Goal: Task Accomplishment & Management: Use online tool/utility

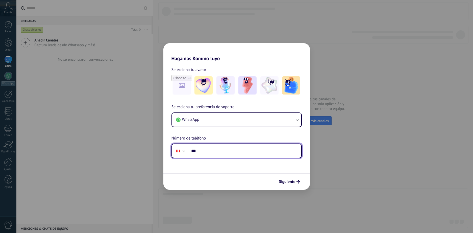
click at [233, 149] on input "***" at bounding box center [245, 151] width 113 height 12
type input "**********"
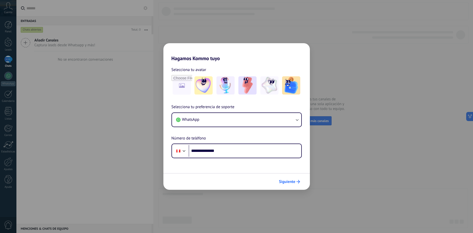
click at [284, 182] on span "Siguiente" at bounding box center [287, 182] width 16 height 4
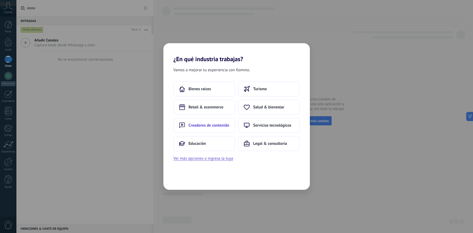
click at [206, 126] on span "Creadores de contenido" at bounding box center [209, 125] width 41 height 5
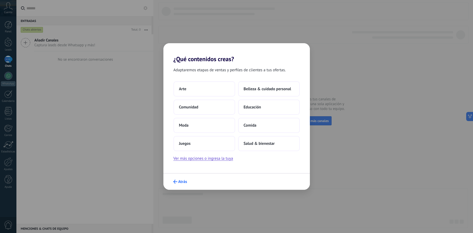
click at [182, 181] on span "Atrás" at bounding box center [182, 182] width 9 height 4
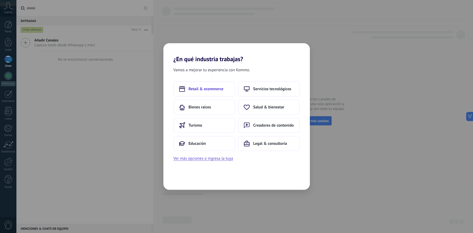
click at [208, 90] on span "Retail & ecommerce" at bounding box center [206, 88] width 35 height 5
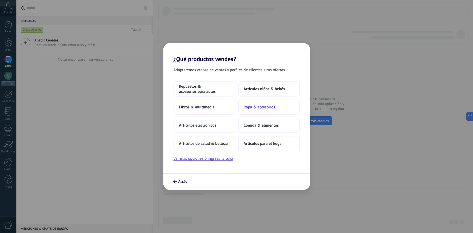
click at [257, 106] on span "Ropa & accesorios" at bounding box center [260, 107] width 32 height 5
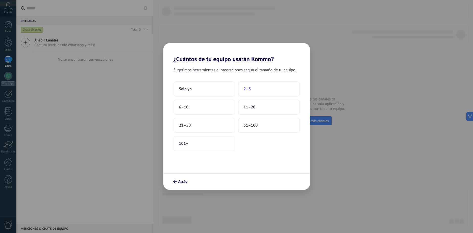
click at [251, 91] on button "2–5" at bounding box center [269, 88] width 62 height 15
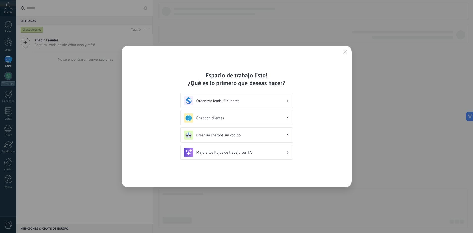
click at [234, 120] on h3 "Chat con clientes" at bounding box center [242, 118] width 90 height 5
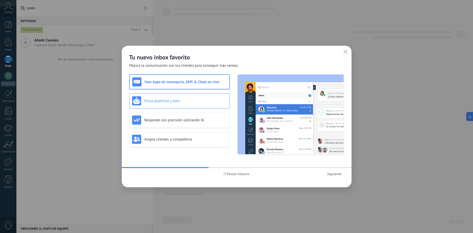
click at [191, 103] on div "Envía plantillas y bots" at bounding box center [179, 100] width 95 height 9
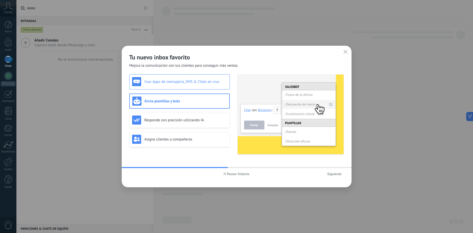
click at [198, 81] on h3 "Usar Apps de mensajería, SMS & Chats en vivo" at bounding box center [186, 81] width 83 height 5
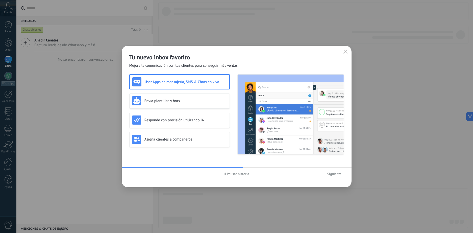
click at [335, 174] on span "Siguiente" at bounding box center [334, 174] width 14 height 4
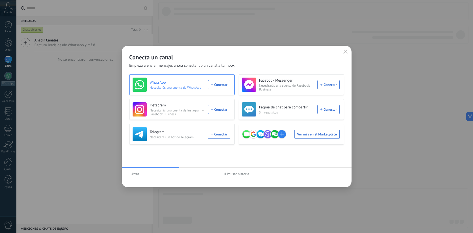
click at [216, 83] on div "WhatsApp Necesitarás una cuenta de WhatsApp Conectar" at bounding box center [182, 85] width 98 height 14
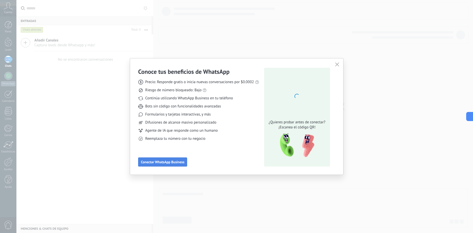
click at [170, 163] on span "Conectar WhatsApp Business" at bounding box center [162, 162] width 43 height 4
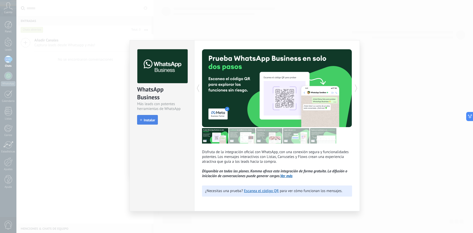
click at [154, 119] on span "Instalar" at bounding box center [149, 120] width 11 height 4
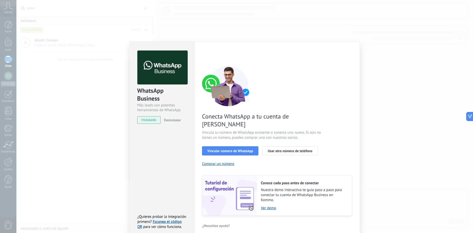
click at [364, 42] on div "WhatsApp Business Más leads con potentes herramientas de WhatsApp instalado Des…" at bounding box center [244, 116] width 457 height 233
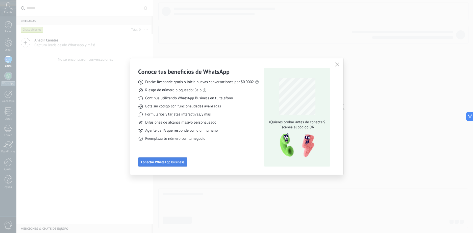
click at [181, 162] on span "Conectar WhatsApp Business" at bounding box center [162, 162] width 43 height 4
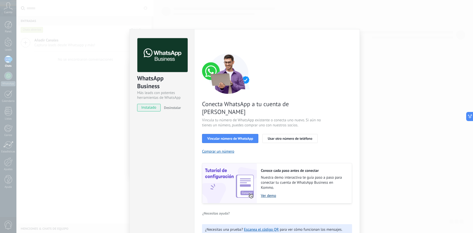
scroll to position [16, 0]
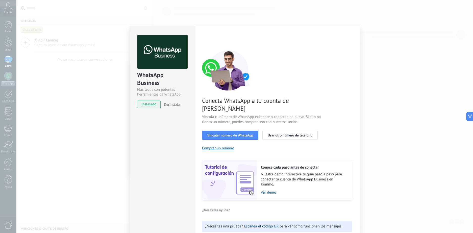
click at [268, 224] on link "Escanea el código QR" at bounding box center [261, 226] width 35 height 5
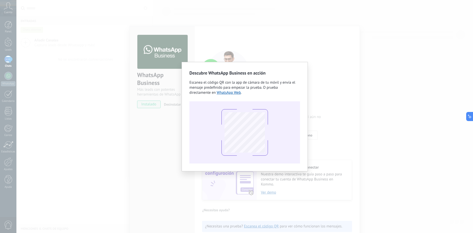
click at [271, 189] on div "Descubre WhatsApp Business en acción Escanea el código QR con la app de cámara …" at bounding box center [244, 116] width 457 height 233
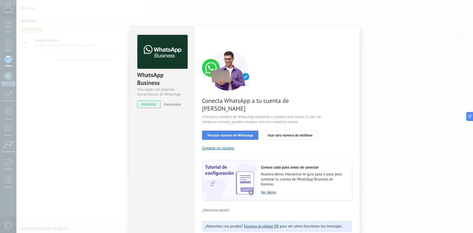
click at [238, 133] on span "Vincular número de WhatsApp" at bounding box center [230, 135] width 46 height 4
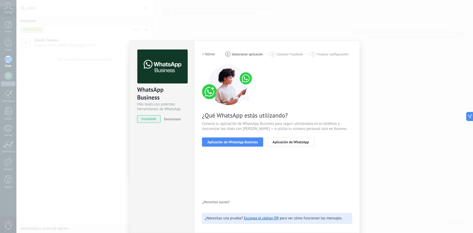
scroll to position [1, 0]
click at [232, 141] on span "Aplicación de WhatsApp Business" at bounding box center [232, 142] width 51 height 4
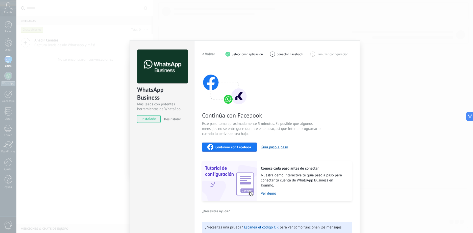
scroll to position [10, 0]
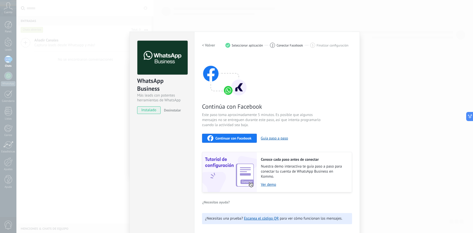
click at [242, 137] on span "Continuar con Facebook" at bounding box center [233, 138] width 36 height 4
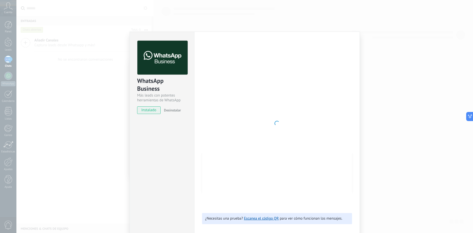
click at [311, 29] on div "WhatsApp Business Más leads con potentes herramientas de WhatsApp instalado Des…" at bounding box center [244, 116] width 457 height 233
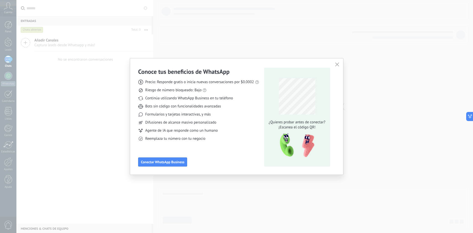
scroll to position [0, 0]
click at [180, 163] on span "Conectar WhatsApp Business" at bounding box center [162, 162] width 43 height 4
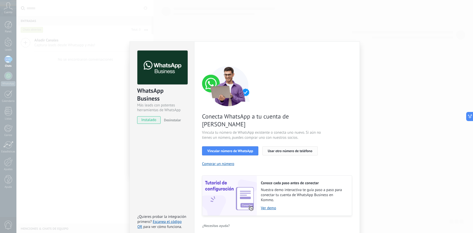
click at [281, 149] on span "Usar otro número de teléfono" at bounding box center [290, 151] width 44 height 4
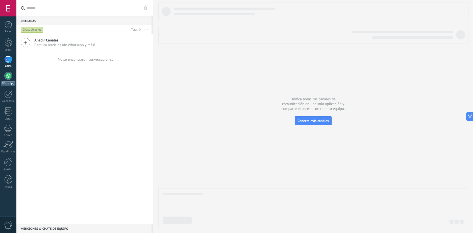
click at [11, 73] on div at bounding box center [8, 76] width 8 height 8
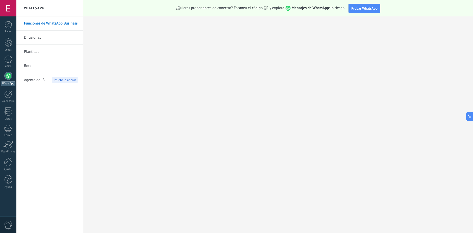
click at [37, 65] on link "Bots" at bounding box center [51, 66] width 54 height 14
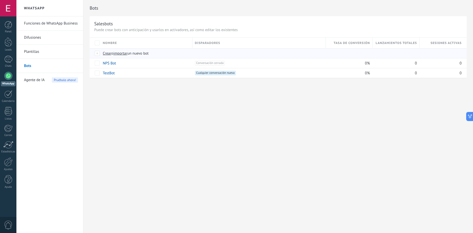
click at [118, 55] on span "importar" at bounding box center [120, 53] width 14 height 5
click at [0, 0] on input "importar un nuevo bot" at bounding box center [0, 0] width 0 height 0
click at [97, 54] on div at bounding box center [98, 53] width 6 height 5
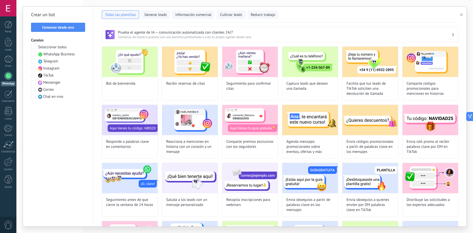
click at [64, 53] on span "WhatsApp Business" at bounding box center [58, 54] width 31 height 5
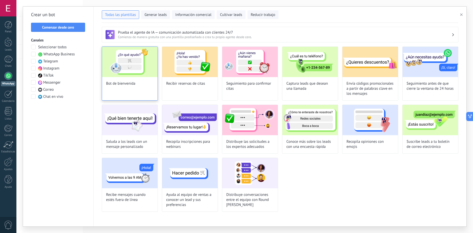
click at [136, 92] on div "Bot de bienvenida" at bounding box center [130, 73] width 56 height 54
type input "**********"
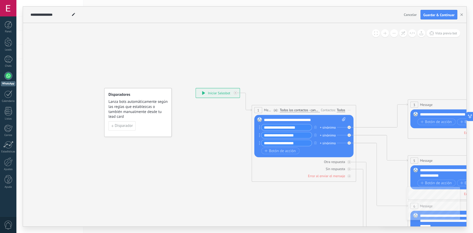
click at [290, 123] on div "**********" at bounding box center [304, 136] width 81 height 38
click at [294, 122] on div "**********" at bounding box center [305, 119] width 82 height 5
click at [345, 120] on icon at bounding box center [343, 119] width 3 height 4
click input "Subir" at bounding box center [0, 0] width 0 height 0
click at [324, 120] on div "**********" at bounding box center [305, 119] width 82 height 5
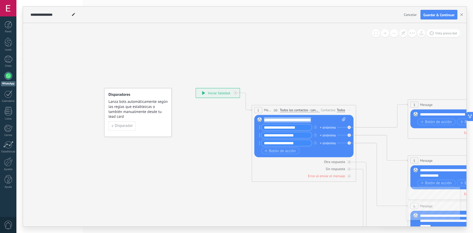
drag, startPoint x: 324, startPoint y: 120, endPoint x: 248, endPoint y: 118, distance: 75.6
click at [196, 88] on div "**********" at bounding box center [196, 88] width 0 height 0
click at [316, 123] on div "**********" at bounding box center [304, 136] width 81 height 38
click at [321, 121] on div "**********" at bounding box center [305, 119] width 82 height 5
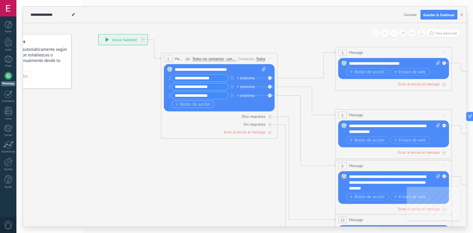
click at [203, 103] on span "Botón de acción" at bounding box center [192, 104] width 35 height 5
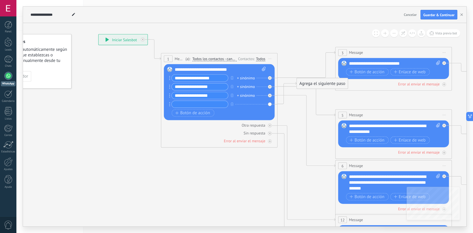
click at [211, 95] on input "**********" at bounding box center [200, 95] width 56 height 7
click at [215, 83] on div "**********" at bounding box center [219, 91] width 94 height 35
click at [218, 74] on div "**********" at bounding box center [220, 92] width 91 height 51
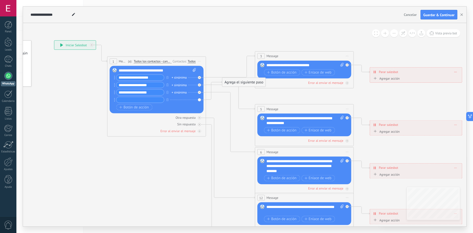
click at [239, 82] on div "Agrega el siguiente paso" at bounding box center [243, 82] width 43 height 8
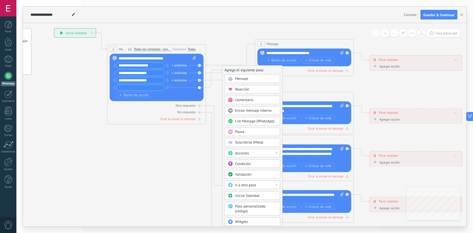
click at [352, 85] on icon at bounding box center [316, 154] width 770 height 499
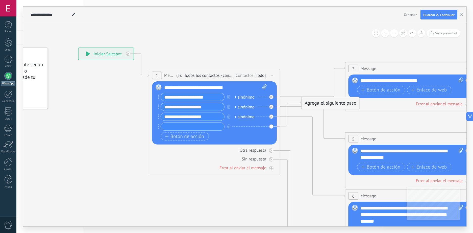
click at [112, 51] on div "**********" at bounding box center [106, 54] width 55 height 12
click at [103, 57] on div "**********" at bounding box center [106, 54] width 55 height 12
click at [95, 54] on div "**********" at bounding box center [106, 54] width 55 height 12
click at [84, 54] on div "**********" at bounding box center [106, 54] width 55 height 12
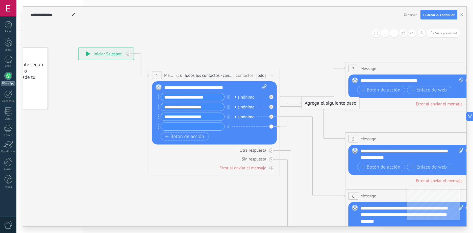
click at [84, 54] on div "**********" at bounding box center [106, 54] width 55 height 12
click at [195, 98] on input "**********" at bounding box center [192, 97] width 63 height 8
click at [212, 96] on input "**********" at bounding box center [192, 97] width 63 height 8
click at [259, 63] on icon at bounding box center [426, 214] width 1024 height 663
click at [94, 55] on div "**********" at bounding box center [106, 54] width 55 height 12
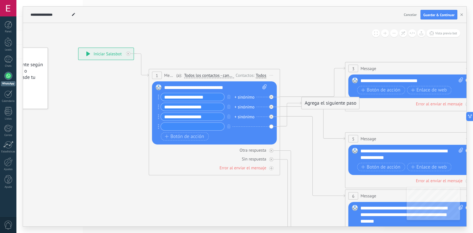
click at [104, 52] on div "**********" at bounding box center [106, 54] width 55 height 12
click at [87, 55] on icon at bounding box center [88, 54] width 4 height 5
click at [87, 56] on icon at bounding box center [88, 54] width 4 height 5
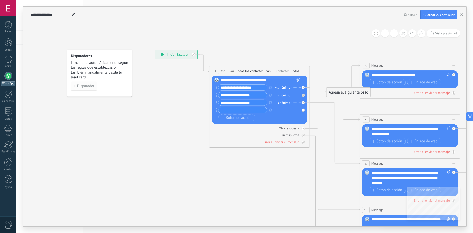
click at [90, 83] on button "Disparador" at bounding box center [84, 86] width 26 height 9
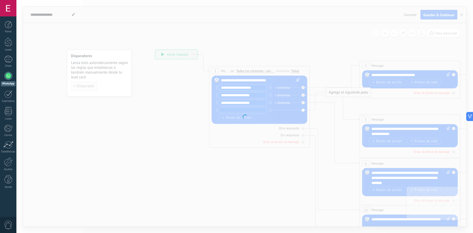
click at [90, 70] on div at bounding box center [244, 116] width 457 height 233
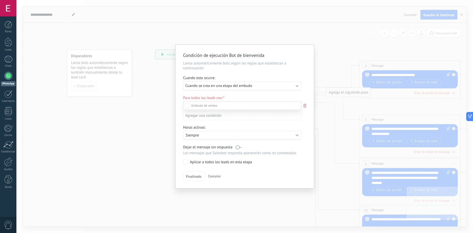
scroll to position [17, 0]
click at [308, 76] on div at bounding box center [244, 116] width 457 height 233
click at [0, 0] on div "Leads Entrantes Nueva consulta Cualificado Cotización enviada Pedido creado Ped…" at bounding box center [0, 0] width 0 height 0
click at [236, 107] on label at bounding box center [242, 105] width 118 height 9
click at [221, 105] on label at bounding box center [242, 105] width 118 height 9
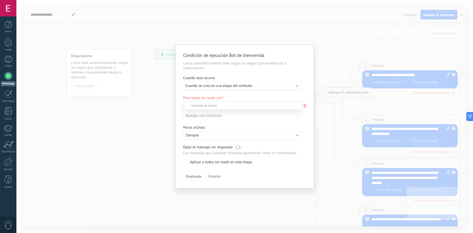
click at [173, 104] on div at bounding box center [244, 116] width 457 height 233
click at [203, 136] on p "Siempre" at bounding box center [230, 135] width 88 height 5
click at [203, 136] on li "Siempre" at bounding box center [249, 135] width 139 height 9
click at [153, 117] on div "Condición de ejecución Bot de bienvenida Lanza automáticamente bots según las r…" at bounding box center [244, 116] width 457 height 233
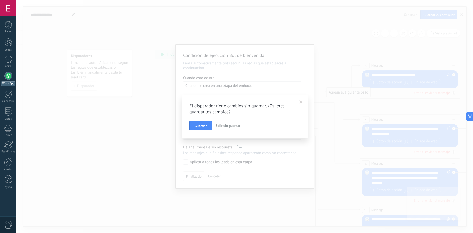
click at [156, 104] on div "El disparador tiene cambios sin guardar. ¿Quieres guardar los cambios? Guardar …" at bounding box center [244, 116] width 457 height 233
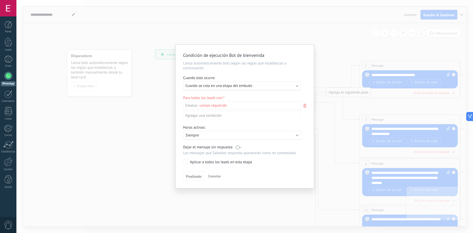
click at [323, 38] on div "Condición de ejecución Bot de bienvenida Lanza automáticamente bots según las r…" at bounding box center [244, 116] width 457 height 233
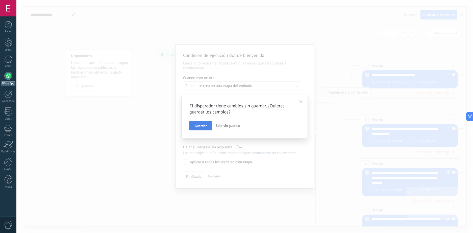
click at [201, 125] on span "Guardar" at bounding box center [201, 126] width 12 height 4
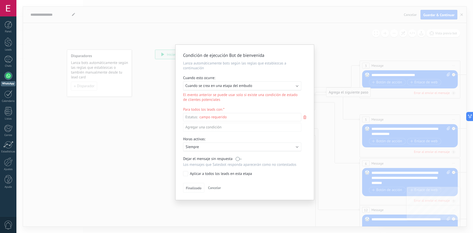
click at [212, 187] on span "Cancelar" at bounding box center [214, 187] width 13 height 5
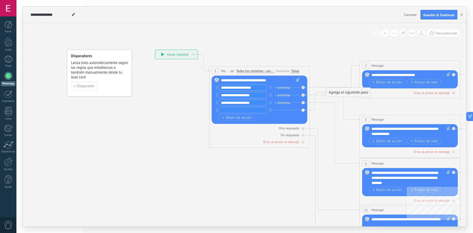
click at [174, 107] on icon at bounding box center [421, 178] width 785 height 509
click at [162, 56] on icon at bounding box center [162, 55] width 3 height 4
click at [252, 83] on div "**********" at bounding box center [260, 100] width 79 height 44
click at [252, 86] on input "**********" at bounding box center [243, 88] width 49 height 6
click at [259, 89] on input "**********" at bounding box center [243, 88] width 49 height 6
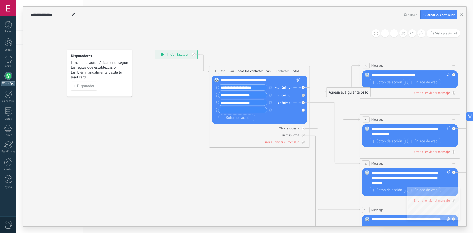
click at [303, 111] on div "Reemplazar Quitar Convertir a mensaje de voz Arrastre la imagen aquí para adjun…" at bounding box center [260, 100] width 96 height 48
click at [231, 109] on input "text" at bounding box center [243, 110] width 49 height 6
click at [304, 110] on div "Reemplazar Quitar Convertir a mensaje de voz Arrastre la imagen aquí para adjun…" at bounding box center [260, 100] width 96 height 48
click at [297, 110] on div "+ sinónimo" at bounding box center [256, 110] width 81 height 6
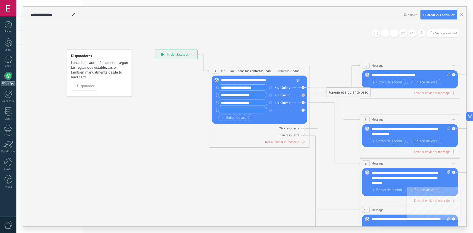
click at [304, 110] on div "Reemplazar Quitar Convertir a mensaje de voz Arrastre la imagen aquí para adjun…" at bounding box center [260, 100] width 96 height 48
click at [303, 110] on div "Reemplazar Quitar Convertir a mensaje de voz Arrastre la imagen aquí para adjun…" at bounding box center [260, 100] width 96 height 48
click at [246, 110] on input "text" at bounding box center [243, 110] width 49 height 6
click at [222, 112] on input "text" at bounding box center [243, 110] width 49 height 6
drag, startPoint x: 222, startPoint y: 110, endPoint x: 391, endPoint y: 83, distance: 171.4
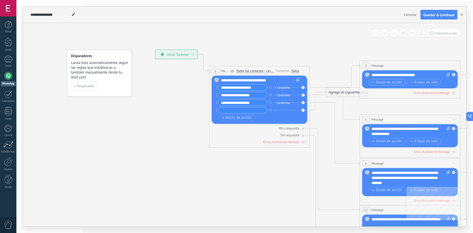
click at [391, 83] on span "Botón de acción" at bounding box center [387, 82] width 30 height 4
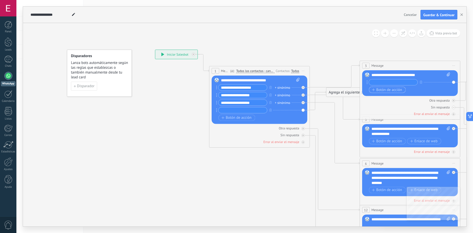
click at [391, 83] on input "text" at bounding box center [393, 82] width 49 height 6
type input "******"
click at [388, 88] on span "Botón de acción" at bounding box center [387, 90] width 30 height 4
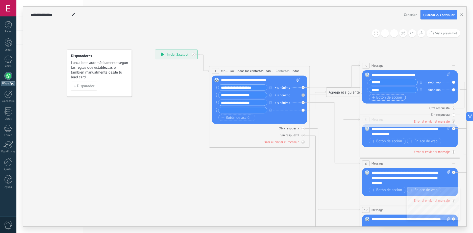
type input "*****"
click at [397, 97] on span "Botón de acción" at bounding box center [387, 97] width 30 height 4
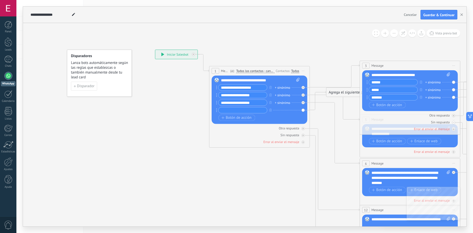
type input "*******"
click at [340, 56] on icon at bounding box center [421, 178] width 785 height 509
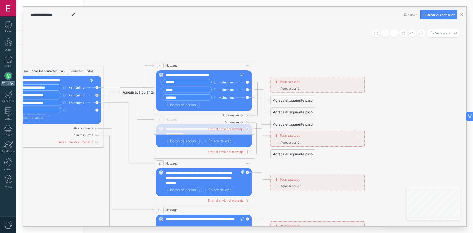
click at [162, 83] on div "******" at bounding box center [186, 82] width 51 height 6
click at [161, 83] on icon at bounding box center [161, 82] width 1 height 4
click at [161, 82] on icon at bounding box center [161, 82] width 1 height 4
drag, startPoint x: 160, startPoint y: 82, endPoint x: 181, endPoint y: 83, distance: 20.5
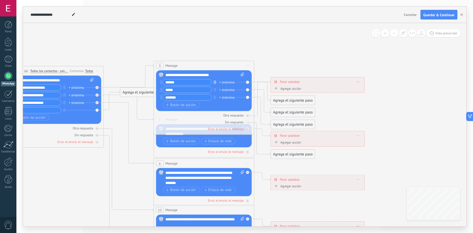
click at [214, 82] on icon "button" at bounding box center [215, 81] width 3 height 3
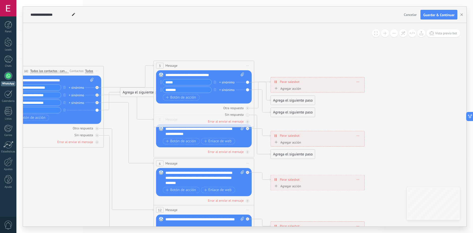
click at [299, 101] on div "Agrega el siguiente paso" at bounding box center [293, 100] width 44 height 8
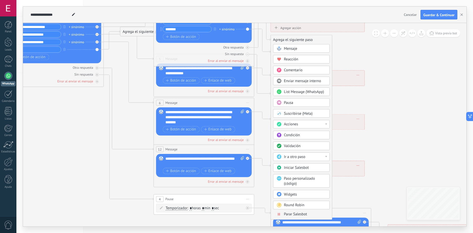
click at [298, 125] on span "Acciones" at bounding box center [291, 124] width 14 height 5
click at [315, 107] on div "Pausa" at bounding box center [301, 102] width 57 height 9
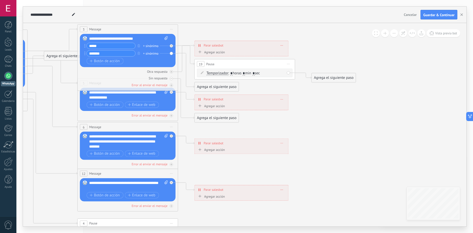
click at [286, 62] on span "Iniciar vista previa aquí Cambiar nombre Duplicar Borrar" at bounding box center [288, 63] width 8 height 7
click at [302, 94] on div "Borrar" at bounding box center [311, 96] width 50 height 9
click at [231, 66] on div "Agrega el siguiente paso" at bounding box center [217, 64] width 44 height 8
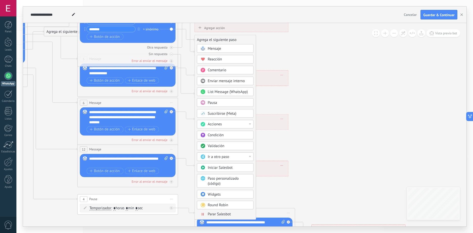
click at [239, 157] on div "Ir a otro paso" at bounding box center [229, 156] width 42 height 5
click at [230, 164] on div "4: Pause" at bounding box center [225, 165] width 56 height 9
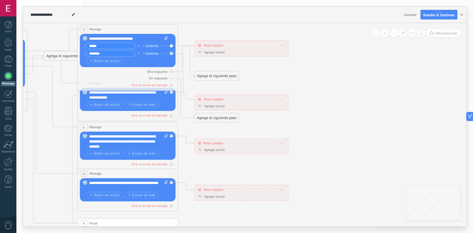
click at [227, 79] on div "Agrega el siguiente paso" at bounding box center [217, 76] width 44 height 8
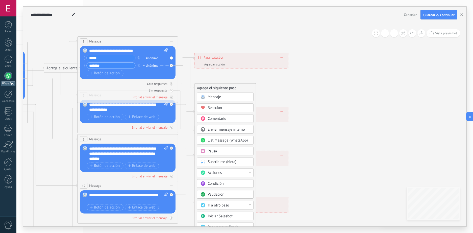
click at [217, 96] on span "Mensaje" at bounding box center [214, 96] width 13 height 5
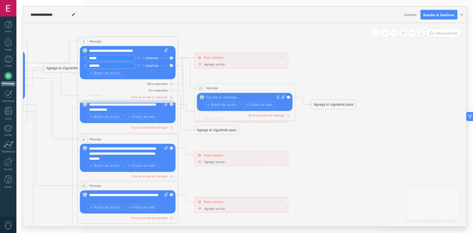
click at [223, 98] on div at bounding box center [243, 97] width 75 height 5
click at [283, 97] on icon at bounding box center [282, 97] width 3 height 4
click input "Subir" at bounding box center [0, 0] width 0 height 0
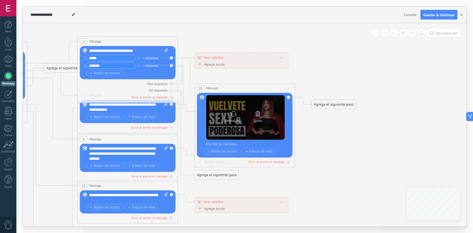
click at [256, 116] on icon at bounding box center [257, 113] width 7 height 7
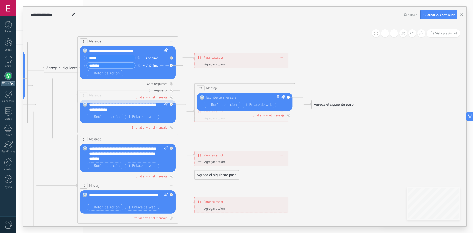
click at [283, 97] on icon at bounding box center [282, 97] width 3 height 4
click input "Subir" at bounding box center [0, 0] width 0 height 0
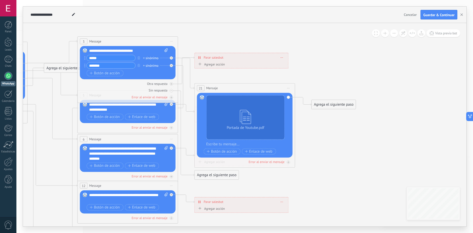
click at [227, 143] on div at bounding box center [248, 144] width 84 height 5
click at [306, 146] on icon at bounding box center [139, 153] width 785 height 509
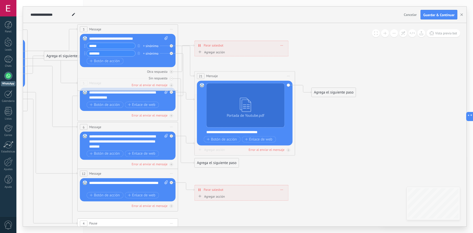
click at [308, 127] on icon at bounding box center [139, 141] width 785 height 509
click at [110, 54] on input "*******" at bounding box center [111, 54] width 49 height 6
click at [147, 54] on div "+ sinónimo" at bounding box center [150, 53] width 15 height 5
click at [150, 59] on div "Botón de acción Enlace de web" at bounding box center [127, 61] width 81 height 6
click at [224, 162] on div "Agrega el siguiente paso" at bounding box center [217, 163] width 44 height 8
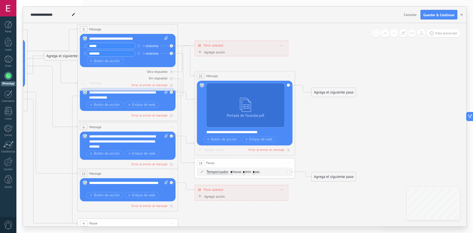
click at [249, 164] on div "18 Pausa ***** Iniciar vista previa aquí Cambiar nombre Duplicar Borrar" at bounding box center [245, 162] width 100 height 9
click at [336, 161] on icon at bounding box center [139, 141] width 785 height 509
click at [328, 160] on icon at bounding box center [139, 141] width 785 height 509
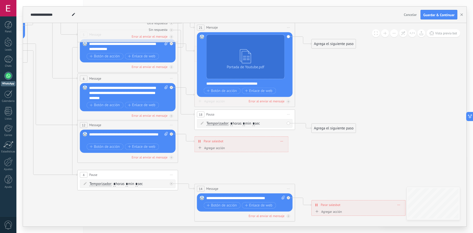
click at [292, 116] on span "Iniciar vista previa aquí Cambiar nombre Duplicar Borrar" at bounding box center [288, 114] width 8 height 7
click at [297, 145] on div "Borrar" at bounding box center [311, 147] width 50 height 9
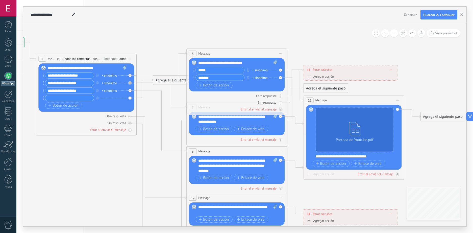
click at [11, 11] on div at bounding box center [8, 8] width 16 height 16
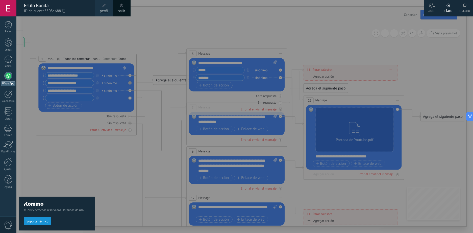
click at [151, 20] on div at bounding box center [252, 116] width 473 height 233
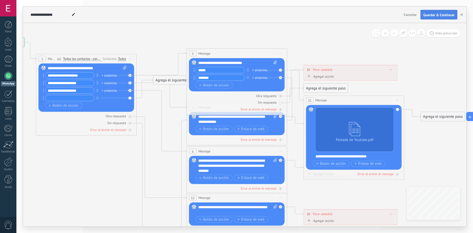
click at [436, 17] on button "Guardar & Continuar" at bounding box center [439, 15] width 37 height 10
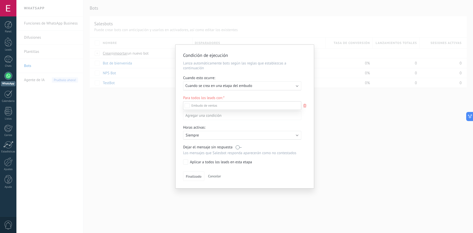
scroll to position [69, 0]
click at [197, 177] on div "Leads Entrantes Nueva consulta Cualificado Cotización enviada Pedido creado Ped…" at bounding box center [242, 166] width 118 height 131
click at [196, 177] on span "Finalizado" at bounding box center [194, 177] width 16 height 4
click at [0, 0] on div "Leads Entrantes Nueva consulta Cualificado Cotización enviada Pedido creado Ped…" at bounding box center [0, 0] width 0 height 0
click at [0, 0] on ul "Leads Entrantes Nueva consulta Cualificado Cotización enviada Pedido creado Ped…" at bounding box center [0, 0] width 0 height 0
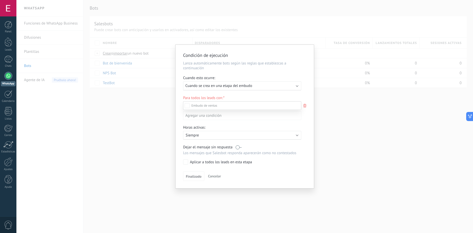
click at [0, 0] on label "Pedido completado" at bounding box center [0, 0] width 0 height 0
click at [256, 94] on div at bounding box center [244, 116] width 457 height 233
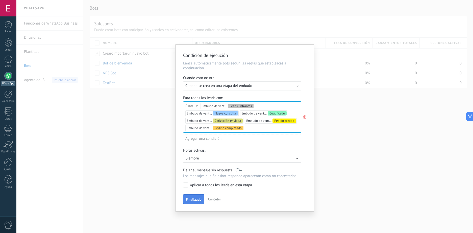
click at [198, 202] on button "Finalizado" at bounding box center [193, 199] width 21 height 10
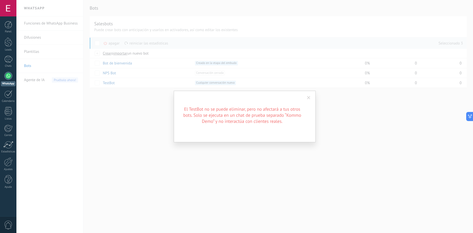
click at [314, 97] on div "El TestBot no se puede eliminar, pero no afectará a tus otros bots. Solo se eje…" at bounding box center [245, 117] width 142 height 52
click at [311, 98] on span at bounding box center [309, 97] width 8 height 9
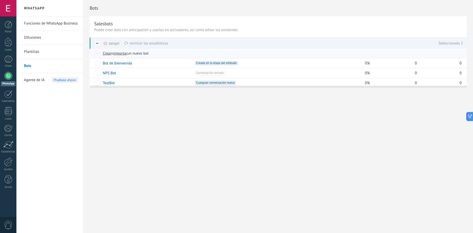
click at [96, 53] on div at bounding box center [98, 53] width 6 height 5
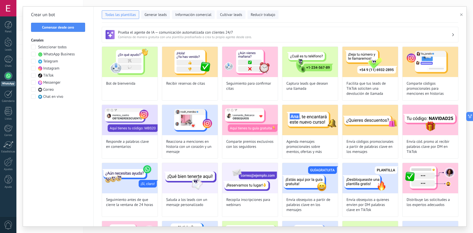
click at [58, 54] on span "WhatsApp Business" at bounding box center [58, 54] width 31 height 5
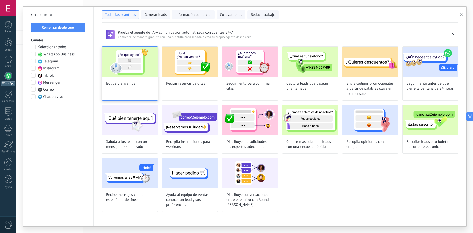
click at [130, 72] on img at bounding box center [130, 62] width 56 height 30
type input "**********"
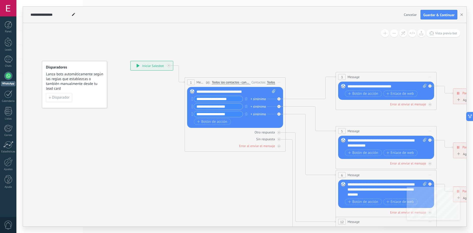
click at [223, 101] on input "**********" at bounding box center [218, 99] width 49 height 6
drag, startPoint x: 281, startPoint y: 230, endPoint x: 319, endPoint y: 231, distance: 37.4
click at [319, 231] on div "**********" at bounding box center [244, 116] width 457 height 233
click at [208, 97] on input "**********" at bounding box center [218, 99] width 49 height 6
click at [232, 98] on input "**********" at bounding box center [218, 99] width 49 height 6
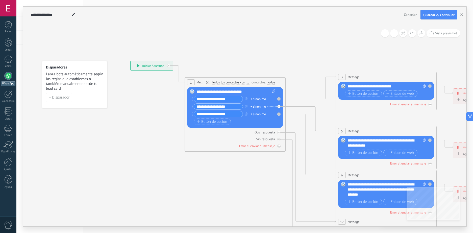
type input "**********"
click at [256, 188] on icon at bounding box center [397, 190] width 787 height 510
click at [435, 15] on span "Guardar & Continuar" at bounding box center [438, 15] width 31 height 4
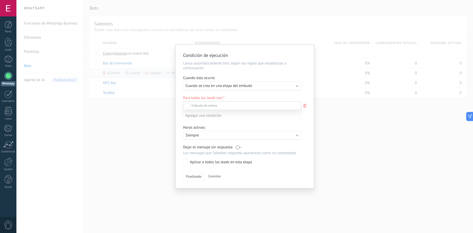
click at [302, 91] on div at bounding box center [244, 116] width 457 height 233
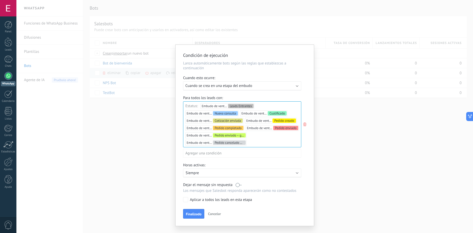
click at [189, 198] on label "Aplicar a todos los leads en esta etapa" at bounding box center [241, 199] width 116 height 5
click at [196, 214] on span "Finalizado" at bounding box center [194, 214] width 16 height 4
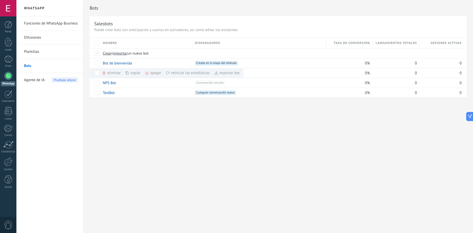
click at [131, 122] on div "Bots Salesbots Puede crear bots con anticipación y usarlos en activadores, así …" at bounding box center [278, 116] width 390 height 233
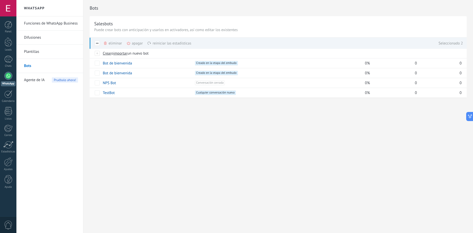
click at [152, 130] on div "Bots Salesbots Puede crear bots con anticipación y usarlos en activadores, así …" at bounding box center [278, 116] width 390 height 233
click at [150, 132] on div "Bots Salesbots Puede crear bots con anticipación y usarlos en activadores, así …" at bounding box center [278, 116] width 390 height 233
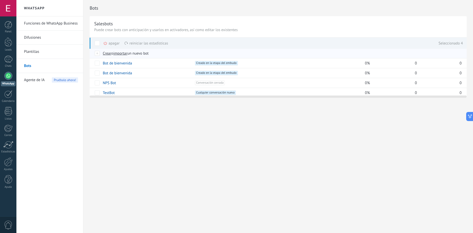
click at [97, 54] on div at bounding box center [98, 53] width 6 height 5
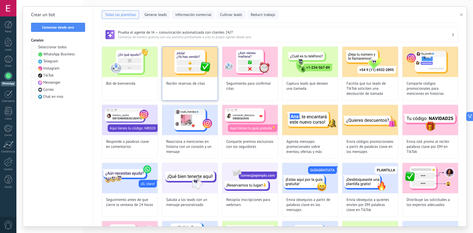
click at [170, 83] on span "Recibir reservas de citas" at bounding box center [185, 83] width 39 height 5
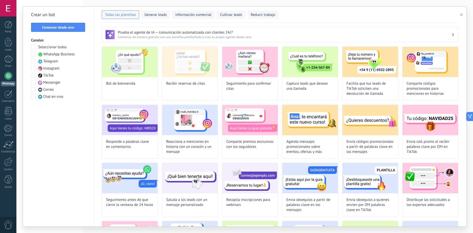
type input "**********"
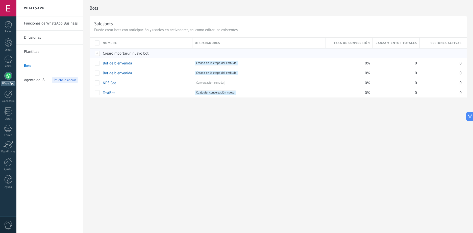
click at [105, 53] on span "Crear" at bounding box center [107, 53] width 9 height 5
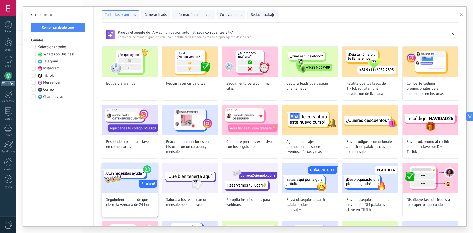
click at [139, 202] on span "Seguimiento antes de que cierre la ventana de 24 horas" at bounding box center [129, 202] width 47 height 10
type input "**********"
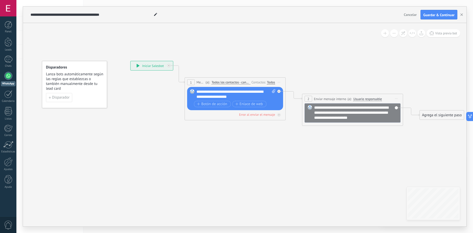
click at [395, 108] on div "**********" at bounding box center [353, 112] width 96 height 19
click at [214, 102] on span "Botón de acción" at bounding box center [212, 104] width 30 height 4
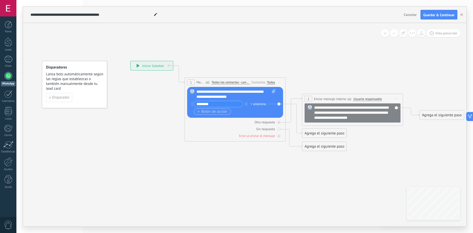
type input "********"
click at [223, 110] on span "Botón de acción" at bounding box center [212, 112] width 30 height 4
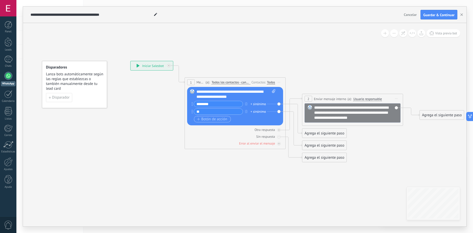
type input "*"
type input "*******"
drag, startPoint x: 249, startPoint y: 193, endPoint x: 250, endPoint y: 184, distance: 8.9
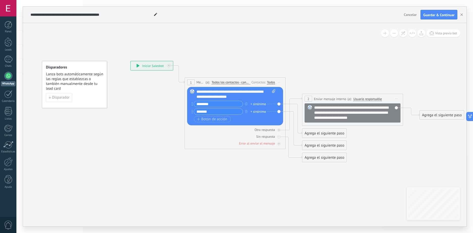
click at [250, 193] on icon at bounding box center [288, 116] width 569 height 363
click at [297, 168] on icon at bounding box center [289, 116] width 569 height 363
click at [320, 133] on div "Agrega el siguiente paso" at bounding box center [325, 133] width 44 height 8
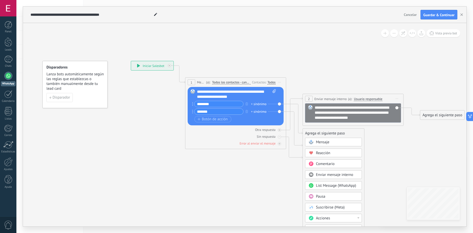
click at [329, 144] on span "Mensaje" at bounding box center [322, 142] width 13 height 5
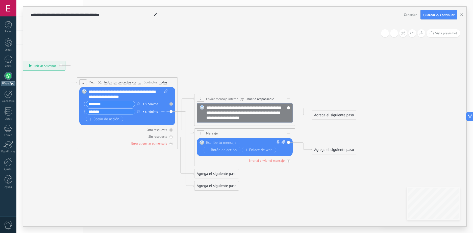
click at [222, 171] on div "Agrega el siguiente paso" at bounding box center [217, 174] width 44 height 8
click at [251, 142] on div at bounding box center [243, 142] width 75 height 5
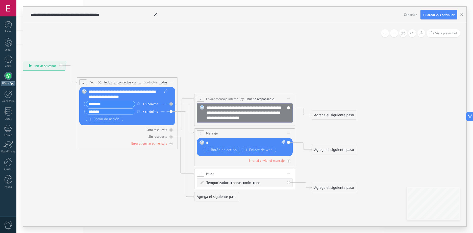
click at [234, 172] on div "5 Pausa ***** Iniciar vista previa aquí Cambiar nombre Duplicar Borrar" at bounding box center [245, 173] width 101 height 9
click at [284, 212] on icon at bounding box center [180, 131] width 569 height 393
click at [289, 175] on span "Iniciar vista previa aquí Cambiar nombre Duplicar Borrar" at bounding box center [289, 173] width 8 height 7
click at [299, 207] on div "Borrar" at bounding box center [312, 207] width 50 height 9
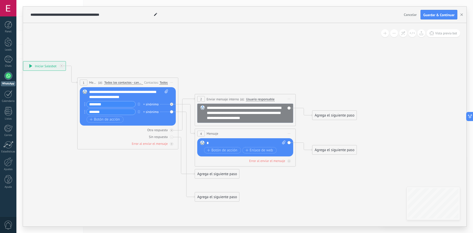
click at [225, 173] on div "Agrega el siguiente paso" at bounding box center [217, 174] width 44 height 8
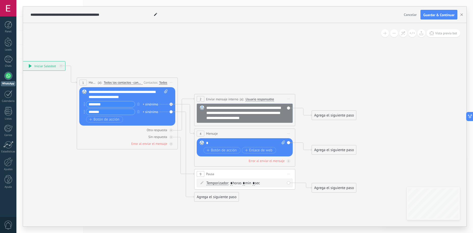
click at [291, 172] on span "Iniciar vista previa aquí Cambiar nombre Duplicar Borrar" at bounding box center [289, 173] width 8 height 7
click at [297, 204] on div "Borrar" at bounding box center [312, 207] width 50 height 9
click at [213, 173] on div "Agrega el siguiente paso" at bounding box center [217, 174] width 44 height 8
click at [201, 174] on span "11" at bounding box center [201, 174] width 4 height 4
click at [287, 174] on span "Iniciar vista previa aquí Cambiar nombre Duplicar Borrar" at bounding box center [289, 173] width 8 height 7
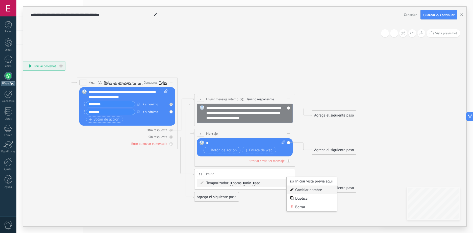
click at [306, 190] on div "Cambiar nombre" at bounding box center [312, 189] width 50 height 9
click at [265, 196] on icon at bounding box center [180, 131] width 569 height 393
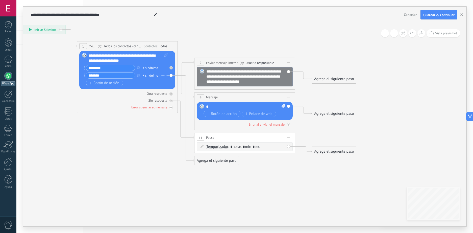
click at [233, 106] on div "*" at bounding box center [245, 106] width 79 height 5
click at [284, 108] on span at bounding box center [282, 106] width 5 height 5
click input "Subir" at bounding box center [0, 0] width 0 height 0
click at [271, 107] on div "*" at bounding box center [245, 106] width 79 height 5
click at [249, 112] on span "Enlace de web" at bounding box center [259, 114] width 28 height 4
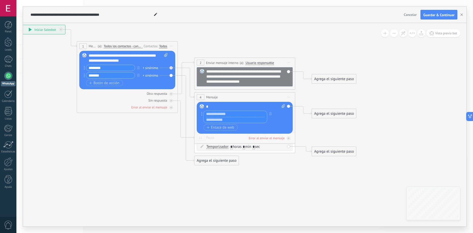
click at [231, 104] on div "Reemplazar Quitar Convertir a mensaje de voz Arrastre la imagen aquí para adjun…" at bounding box center [245, 118] width 96 height 32
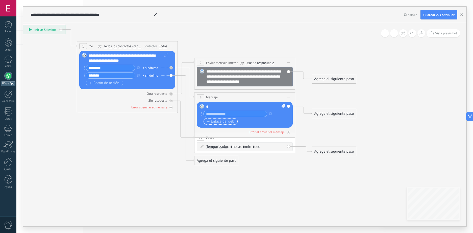
click at [226, 122] on span "Enlace de web" at bounding box center [221, 121] width 28 height 4
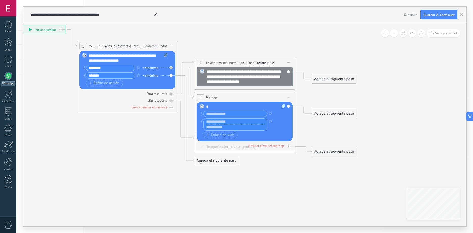
click at [228, 109] on div "*" at bounding box center [245, 106] width 79 height 5
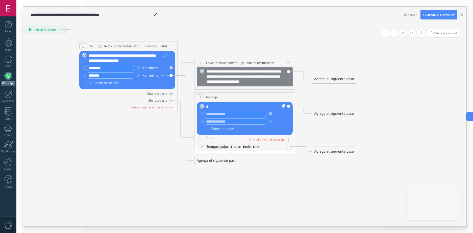
click at [270, 113] on icon "button" at bounding box center [270, 113] width 3 height 3
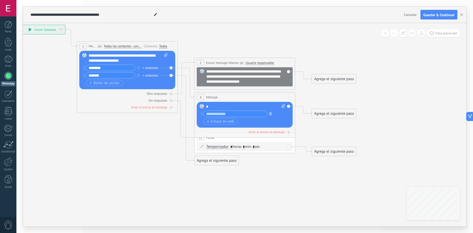
click at [269, 110] on button "button" at bounding box center [271, 113] width 6 height 6
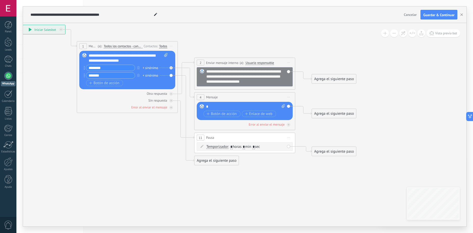
click at [223, 160] on div "Agrega el siguiente paso" at bounding box center [217, 160] width 44 height 8
click at [228, 163] on div "Agrega el siguiente paso" at bounding box center [217, 163] width 44 height 8
click at [225, 173] on div "Mensaje" at bounding box center [229, 172] width 42 height 5
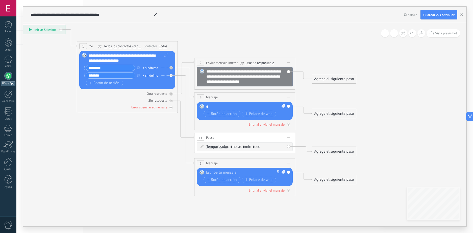
click at [322, 152] on div "Agrega el siguiente paso" at bounding box center [334, 151] width 44 height 8
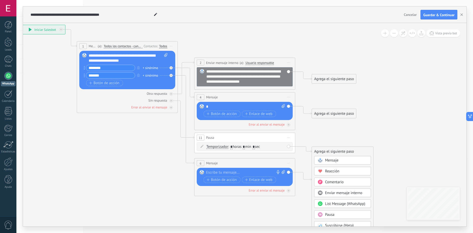
click at [325, 163] on div "Mensaje" at bounding box center [342, 160] width 57 height 9
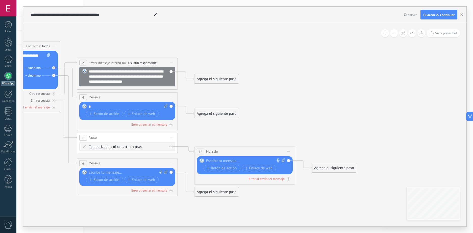
click at [329, 170] on div "Agrega el siguiente paso" at bounding box center [334, 168] width 44 height 8
click at [340, 175] on div "Mensaje" at bounding box center [346, 176] width 42 height 5
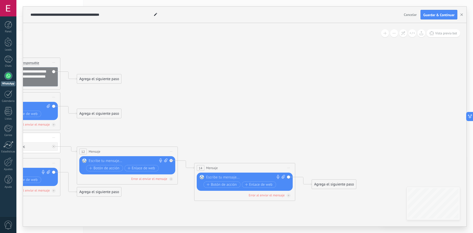
click at [344, 182] on div "Agrega el siguiente paso" at bounding box center [334, 184] width 44 height 8
click at [350, 190] on div "Mensaje" at bounding box center [342, 193] width 57 height 9
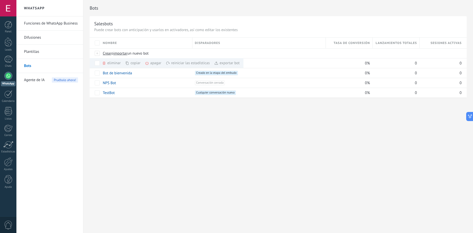
click at [11, 78] on div at bounding box center [8, 76] width 8 height 8
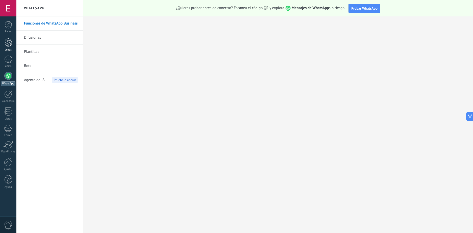
click at [7, 44] on div at bounding box center [9, 41] width 8 height 9
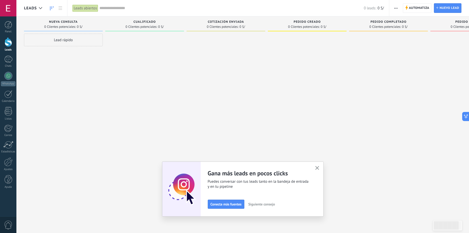
click at [319, 167] on icon "button" at bounding box center [318, 168] width 4 height 4
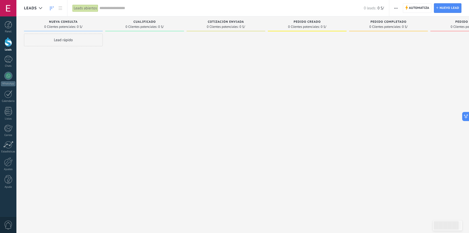
click at [77, 39] on div "Lead rápido" at bounding box center [63, 40] width 79 height 13
click at [135, 64] on div at bounding box center [144, 117] width 79 height 167
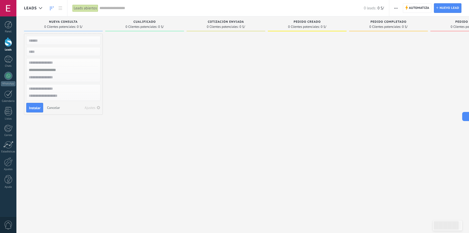
click at [56, 114] on div "Instalar Cancelar Ajustes" at bounding box center [63, 74] width 79 height 81
click at [57, 110] on button "Cancelar" at bounding box center [53, 108] width 17 height 8
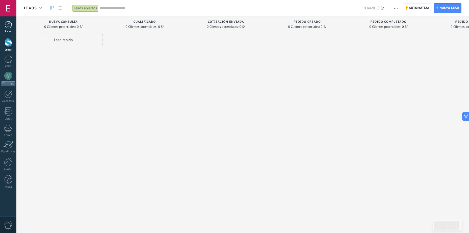
click at [3, 31] on div "Panel" at bounding box center [8, 31] width 15 height 3
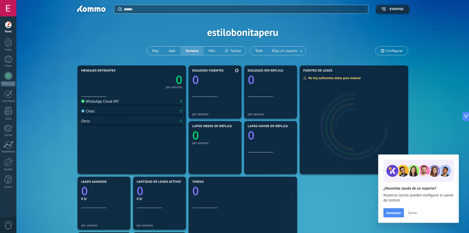
scroll to position [17, 0]
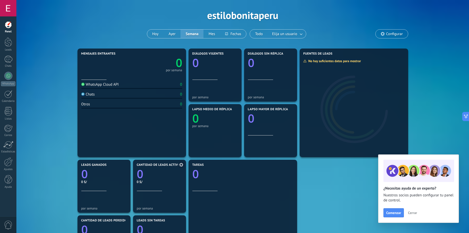
click at [172, 164] on span "Cantidad de leads activos" at bounding box center [159, 165] width 45 height 4
click at [163, 127] on div "WhatsApp Cloud API 0 Chats 0 Otros 0" at bounding box center [131, 117] width 101 height 74
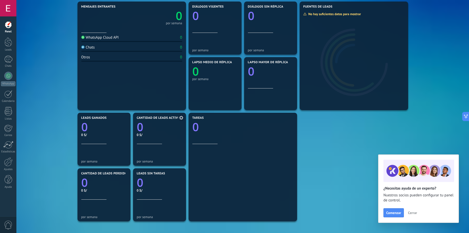
scroll to position [67, 0]
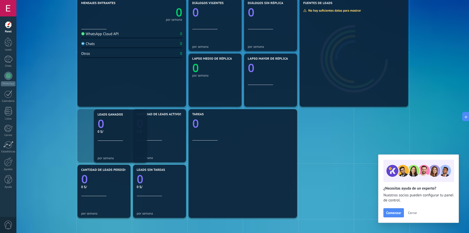
drag, startPoint x: 82, startPoint y: 114, endPoint x: 92, endPoint y: 114, distance: 10.9
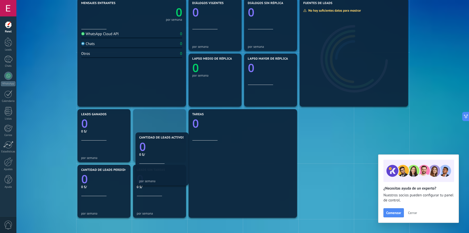
drag, startPoint x: 145, startPoint y: 117, endPoint x: 147, endPoint y: 139, distance: 22.1
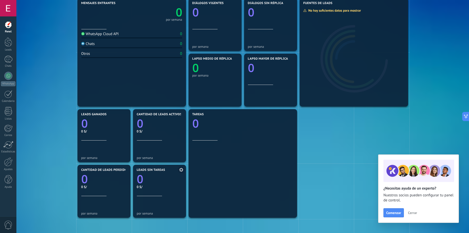
click at [148, 180] on icon "0" at bounding box center [159, 177] width 45 height 11
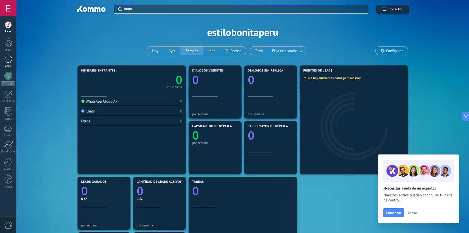
click at [8, 59] on div at bounding box center [8, 59] width 8 height 7
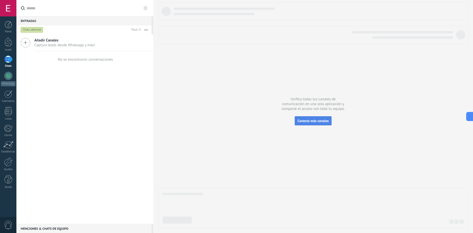
click at [310, 119] on span "Conecta más canales" at bounding box center [313, 120] width 31 height 5
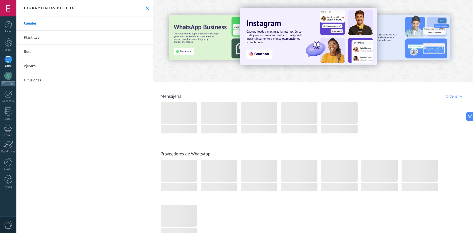
click at [146, 9] on icon at bounding box center [147, 8] width 3 height 3
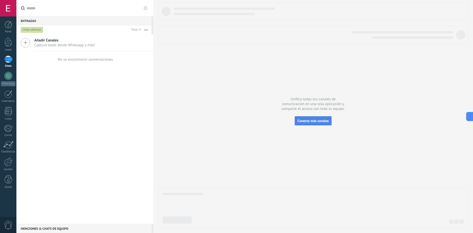
click at [304, 122] on span "Conecta más canales" at bounding box center [313, 120] width 31 height 5
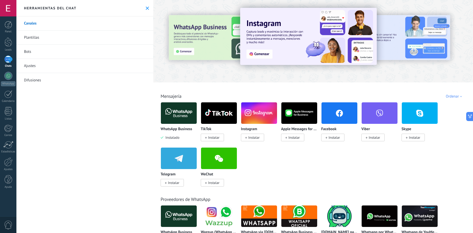
click at [229, 74] on div at bounding box center [313, 40] width 320 height 73
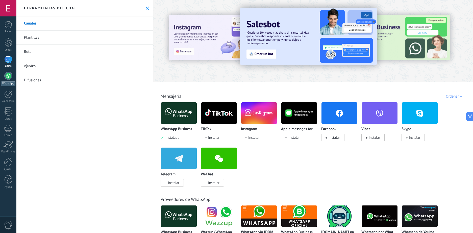
click at [8, 77] on div at bounding box center [8, 76] width 8 height 8
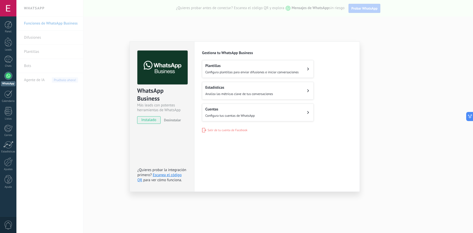
click at [386, 99] on div "WhatsApp Business Más leads con potentes herramientas de WhatsApp instalado Des…" at bounding box center [244, 116] width 457 height 233
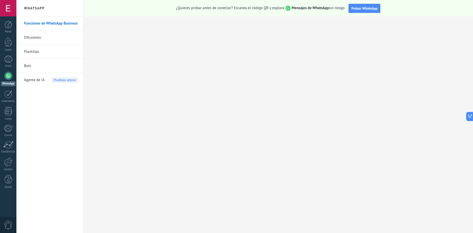
click at [28, 83] on span "Agente de IA" at bounding box center [34, 80] width 21 height 14
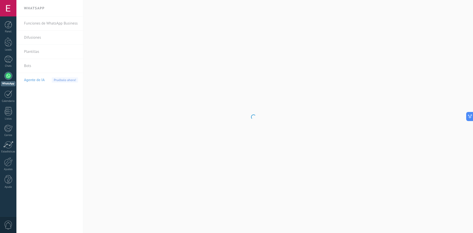
click at [31, 67] on body ".abccls-1,.abccls-2{fill-rule:evenodd}.abccls-2{fill:#fff} .abfcls-1{fill:none}…" at bounding box center [236, 116] width 473 height 233
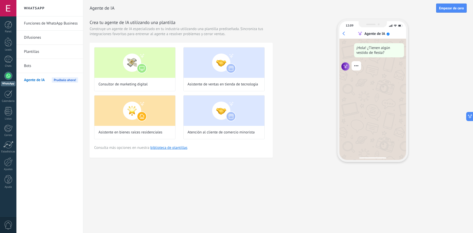
click at [31, 64] on link "Bots" at bounding box center [51, 66] width 54 height 14
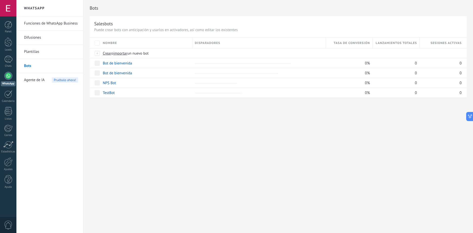
drag, startPoint x: 33, startPoint y: 55, endPoint x: 33, endPoint y: 52, distance: 3.8
click at [33, 52] on link "Plantillas" at bounding box center [51, 52] width 54 height 14
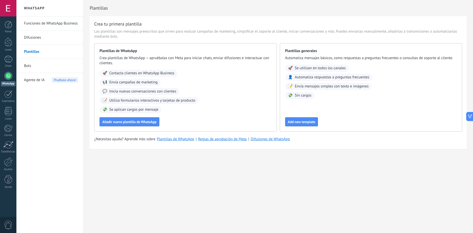
click at [32, 36] on link "Difusiones" at bounding box center [51, 38] width 54 height 14
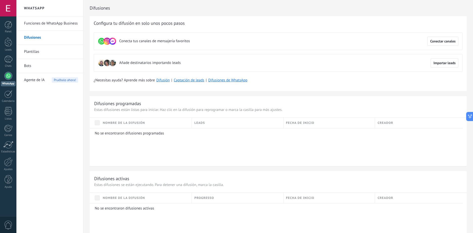
click at [34, 21] on link "Funciones de WhatsApp Business" at bounding box center [51, 23] width 54 height 14
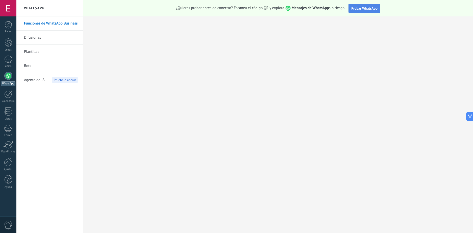
click at [362, 7] on span "Probar WhatsApp" at bounding box center [364, 8] width 26 height 5
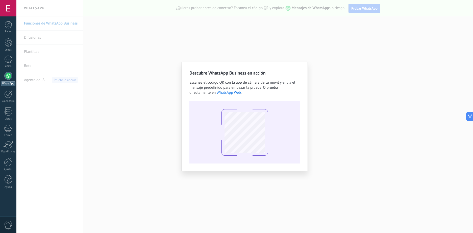
click at [329, 118] on div "Descubre WhatsApp Business en acción Escanea el código QR con la app de cámara …" at bounding box center [244, 116] width 457 height 233
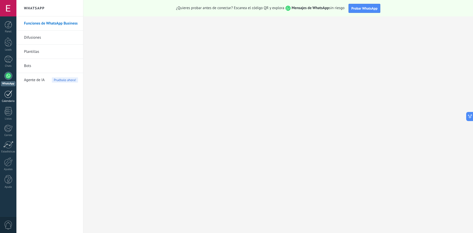
click at [10, 96] on div at bounding box center [8, 94] width 8 height 8
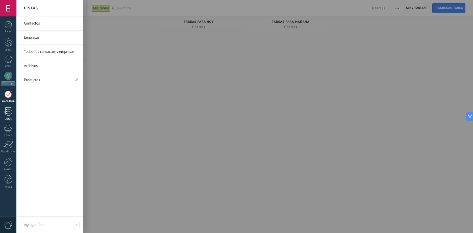
click at [8, 111] on div at bounding box center [9, 111] width 8 height 9
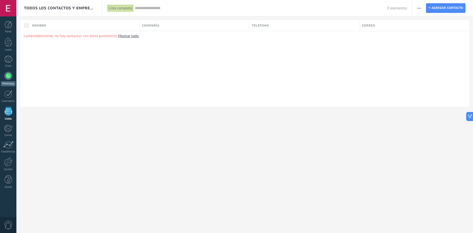
click at [9, 78] on div at bounding box center [8, 76] width 8 height 8
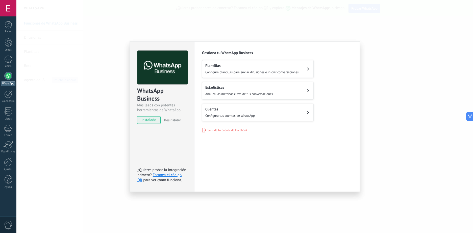
click at [227, 111] on div "Cuentas Configura tus cuentas de WhatsApp" at bounding box center [230, 112] width 50 height 11
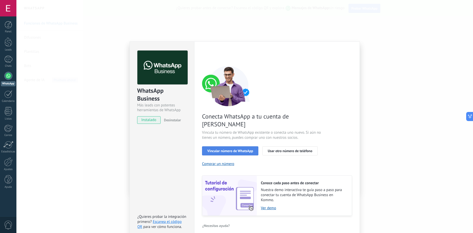
click at [246, 149] on span "Vincular número de WhatsApp" at bounding box center [230, 151] width 46 height 4
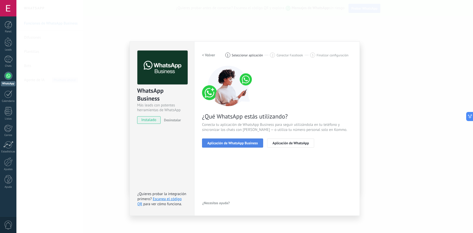
click at [246, 142] on span "Aplicación de WhatsApp Business" at bounding box center [232, 143] width 51 height 4
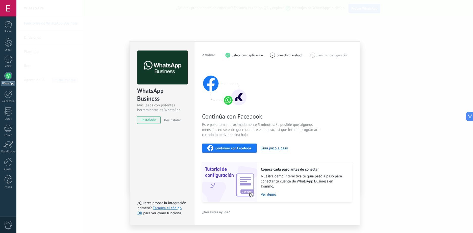
click at [212, 56] on h2 "< Volver" at bounding box center [208, 55] width 13 height 5
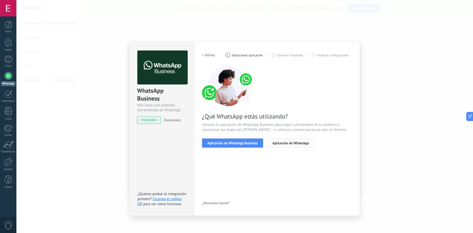
click at [296, 143] on span "Aplicación de WhatsApp" at bounding box center [291, 143] width 36 height 4
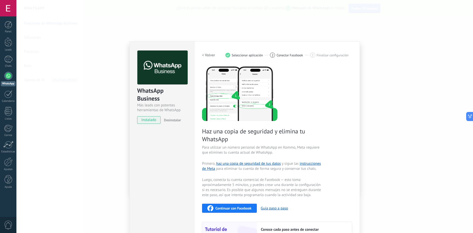
click at [235, 58] on div "< Volver 1 Seleccionar aplicación 2 Conectar Facebook 3 Finalizar configuración" at bounding box center [277, 55] width 150 height 9
click at [213, 53] on h2 "< Volver" at bounding box center [208, 55] width 13 height 5
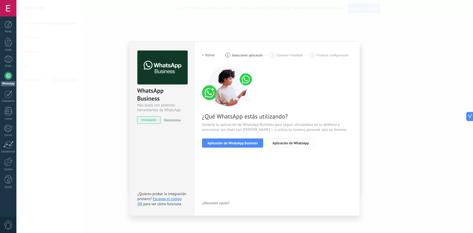
click at [213, 53] on h2 "< Volver" at bounding box center [208, 55] width 13 height 5
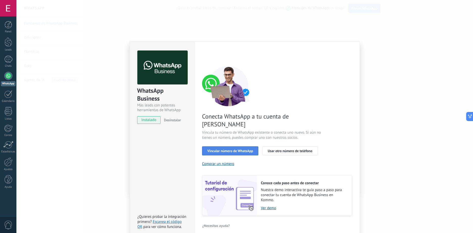
click at [251, 149] on span "Vincular número de WhatsApp" at bounding box center [230, 151] width 46 height 4
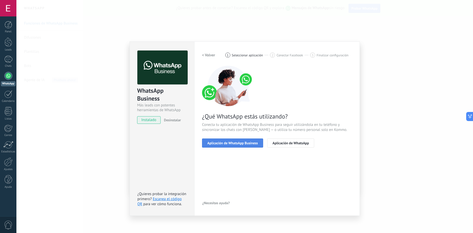
click at [251, 141] on span "Aplicación de WhatsApp Business" at bounding box center [232, 143] width 51 height 4
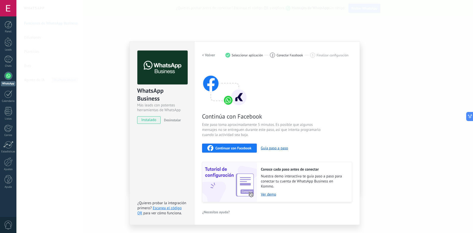
click at [242, 146] on span "Continuar con Facebook" at bounding box center [233, 148] width 36 height 4
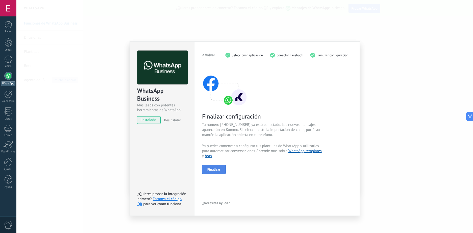
click at [218, 167] on span "Finalizar" at bounding box center [213, 169] width 13 height 4
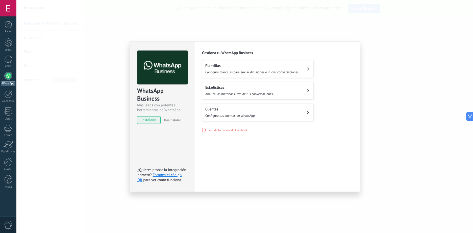
click at [270, 32] on div "WhatsApp Business Más leads con potentes herramientas de WhatsApp instalado Des…" at bounding box center [244, 116] width 457 height 233
click at [314, 30] on div "WhatsApp Business Más leads con potentes herramientas de WhatsApp instalado Des…" at bounding box center [244, 116] width 457 height 233
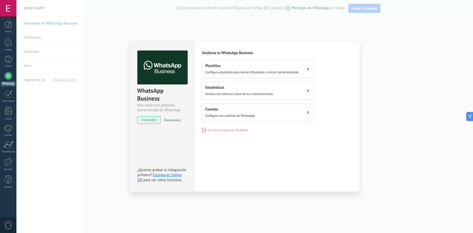
click at [362, 31] on div "WhatsApp Business Más leads con potentes herramientas de WhatsApp instalado Des…" at bounding box center [244, 116] width 457 height 233
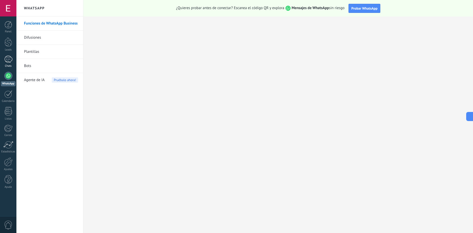
click at [8, 60] on div at bounding box center [8, 59] width 8 height 7
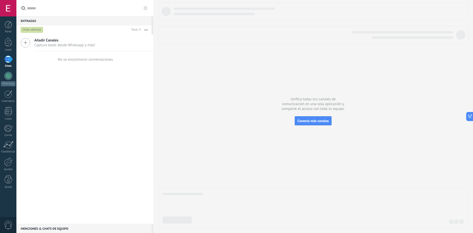
click at [89, 46] on span "Captura leads desde Whatsapp y más!" at bounding box center [64, 45] width 61 height 5
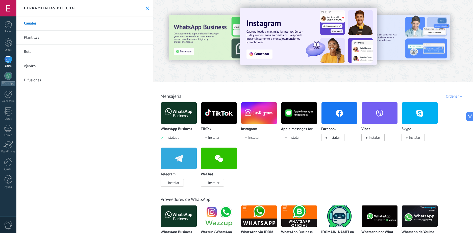
click at [146, 9] on use at bounding box center [147, 8] width 3 height 3
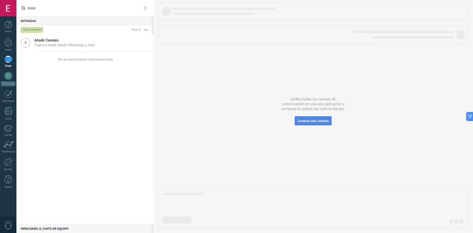
click at [313, 123] on span "Conecta más canales" at bounding box center [313, 120] width 31 height 5
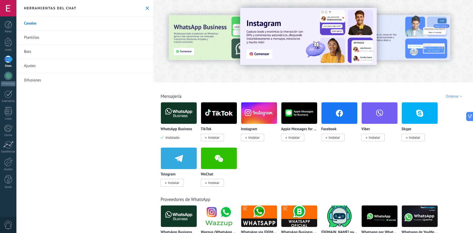
click at [179, 116] on img at bounding box center [179, 113] width 36 height 25
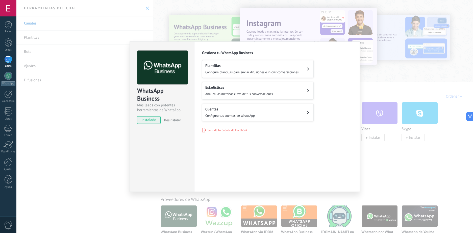
click at [236, 111] on h2 "Cuentas" at bounding box center [230, 109] width 50 height 5
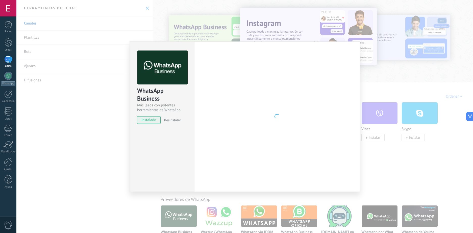
click at [400, 172] on div "WhatsApp Business Más leads con potentes herramientas de WhatsApp instalado Des…" at bounding box center [244, 116] width 457 height 233
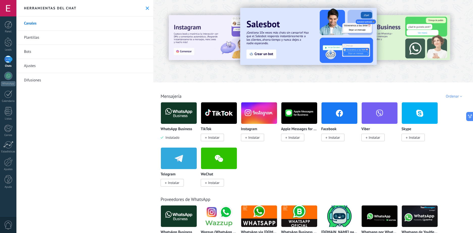
click at [146, 8] on icon at bounding box center [147, 8] width 3 height 3
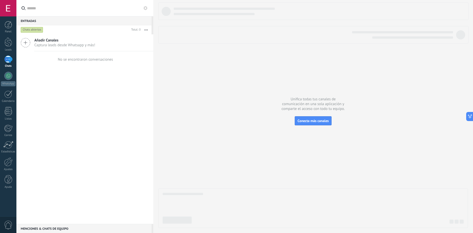
click at [35, 31] on div "Chats abiertos" at bounding box center [32, 30] width 22 height 6
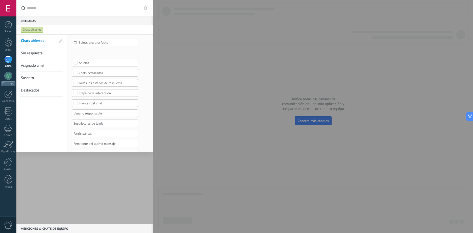
click at [45, 166] on div at bounding box center [84, 128] width 137 height 189
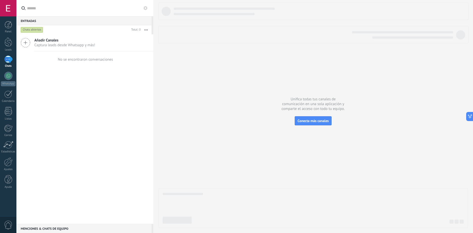
click at [146, 10] on button at bounding box center [145, 8] width 6 height 6
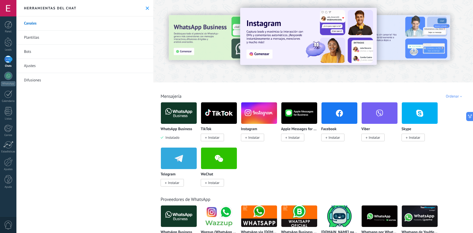
drag, startPoint x: 45, startPoint y: 48, endPoint x: 43, endPoint y: 36, distance: 11.8
click at [45, 47] on link "Bots" at bounding box center [84, 52] width 137 height 14
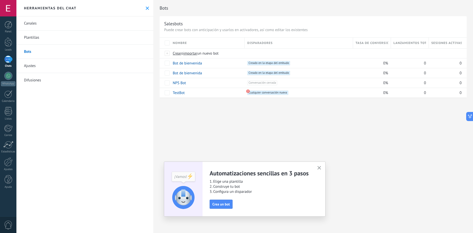
click at [43, 36] on link "Plantillas" at bounding box center [84, 38] width 137 height 14
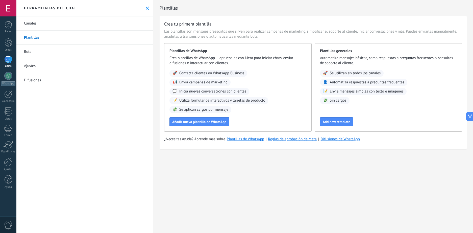
click at [41, 71] on link "Ajustes" at bounding box center [84, 66] width 137 height 14
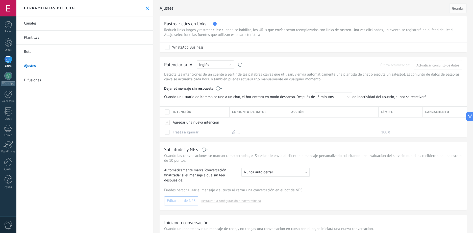
click at [43, 80] on link "Difusiones" at bounding box center [84, 80] width 137 height 14
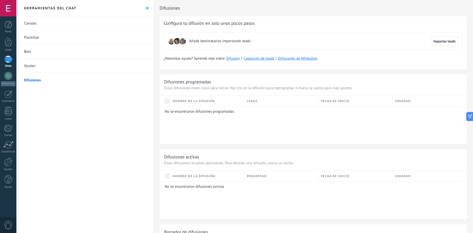
click at [147, 7] on icon at bounding box center [147, 8] width 3 height 3
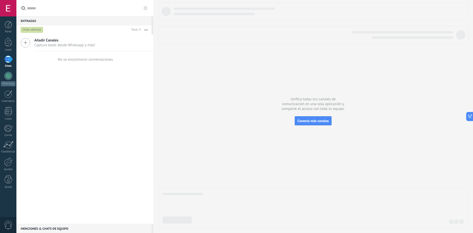
click at [72, 45] on span "Captura leads desde Whatsapp y más!" at bounding box center [64, 45] width 61 height 5
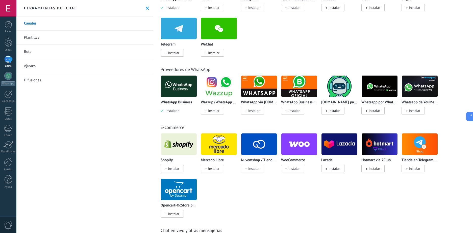
scroll to position [135, 0]
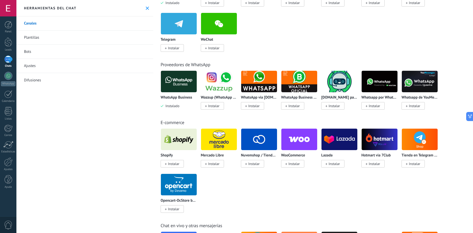
click at [77, 77] on link "Difusiones" at bounding box center [84, 80] width 137 height 14
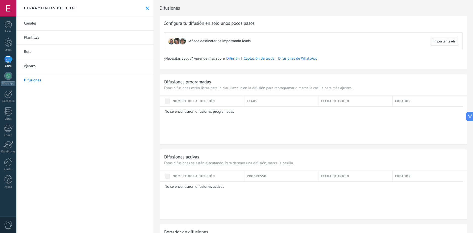
click at [438, 41] on span "Importar leads" at bounding box center [445, 41] width 22 height 4
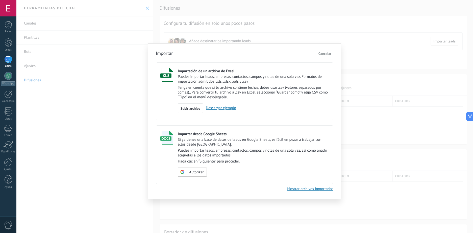
click at [325, 54] on span "Cancelar" at bounding box center [325, 53] width 13 height 5
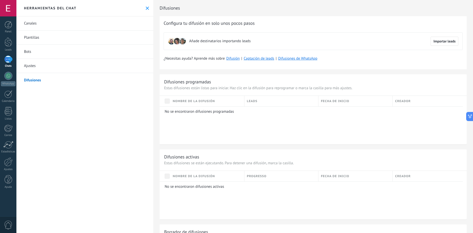
click at [79, 64] on link "Ajustes" at bounding box center [84, 66] width 137 height 14
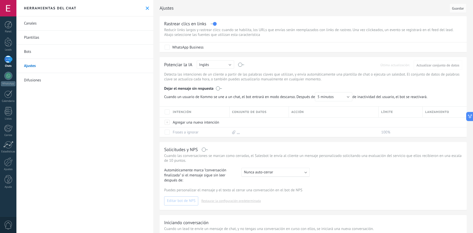
click at [70, 51] on link "Bots" at bounding box center [84, 52] width 137 height 14
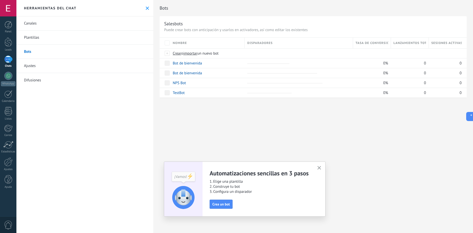
click at [87, 43] on link "Plantillas" at bounding box center [84, 38] width 137 height 14
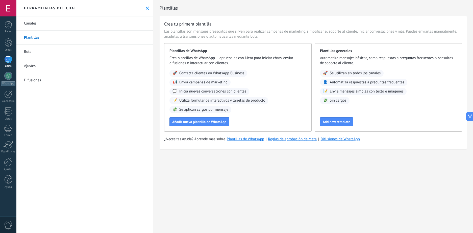
click at [87, 28] on link "Canales" at bounding box center [84, 23] width 137 height 14
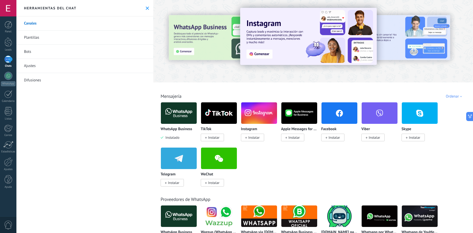
click at [251, 137] on span "Instalar" at bounding box center [253, 137] width 11 height 5
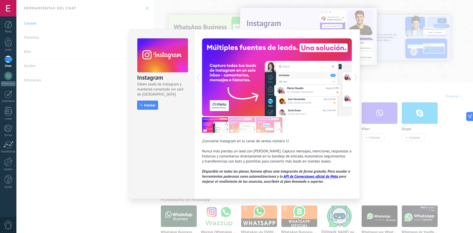
click at [394, 77] on div "Instagram Obtén leads de Instagram y mantente conectado sin salir de Kommo Inst…" at bounding box center [244, 116] width 457 height 233
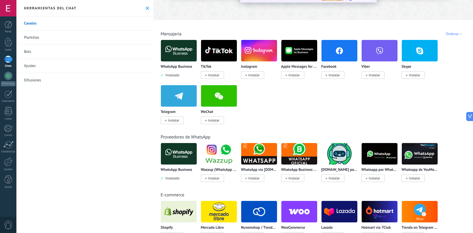
scroll to position [84, 0]
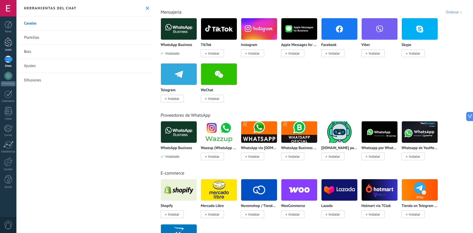
click at [7, 39] on div at bounding box center [9, 41] width 8 height 9
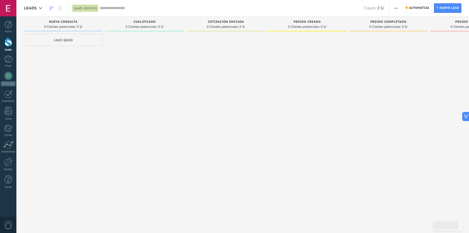
click at [9, 11] on div at bounding box center [8, 8] width 16 height 16
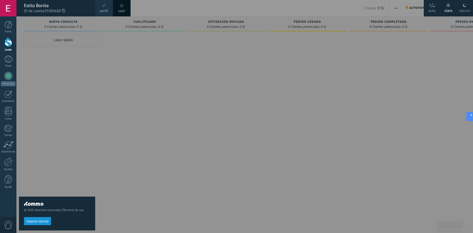
click at [467, 10] on div "oscuro" at bounding box center [465, 9] width 11 height 13
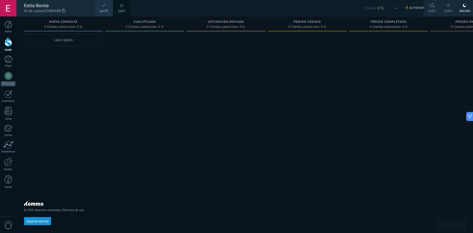
click at [294, 66] on div at bounding box center [252, 116] width 473 height 233
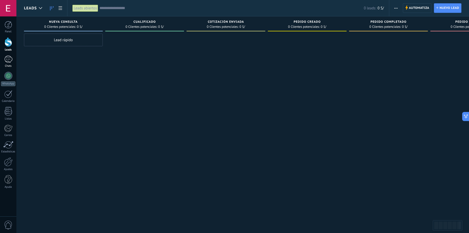
click at [7, 63] on link "Chats" at bounding box center [8, 62] width 16 height 12
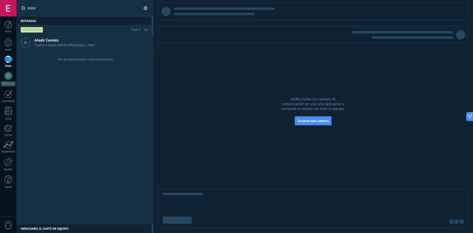
click at [146, 32] on button "button" at bounding box center [146, 29] width 11 height 9
click at [135, 78] on span "Larga espera" at bounding box center [126, 81] width 21 height 10
click at [148, 32] on button "button" at bounding box center [146, 29] width 11 height 9
click at [133, 68] on span "Más recientes" at bounding box center [127, 70] width 22 height 10
click at [75, 83] on div "Añadir Canales Captura leads desde Whatsapp y más! No se encontraron conversaci…" at bounding box center [84, 128] width 137 height 189
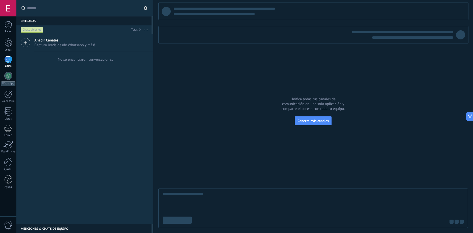
click at [146, 29] on button "button" at bounding box center [146, 29] width 11 height 9
click at [133, 49] on span "Acciones múltiples" at bounding box center [131, 50] width 30 height 10
click at [147, 29] on button "button" at bounding box center [146, 29] width 11 height 9
click at [136, 50] on span "Acciones múltiples" at bounding box center [131, 50] width 30 height 10
click at [146, 29] on button "button" at bounding box center [146, 29] width 11 height 9
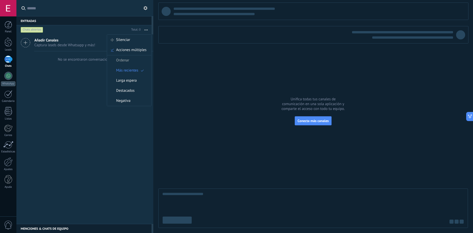
click at [146, 10] on button at bounding box center [145, 8] width 6 height 6
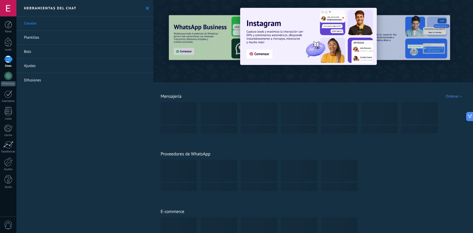
click at [146, 10] on use at bounding box center [147, 8] width 3 height 3
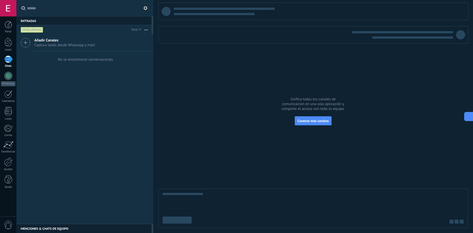
click at [466, 114] on icon at bounding box center [468, 116] width 5 height 5
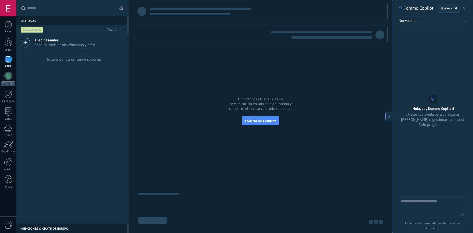
click at [449, 7] on span "Nuevo chat" at bounding box center [449, 8] width 17 height 4
click at [424, 200] on textarea at bounding box center [429, 207] width 57 height 18
type textarea "**********"
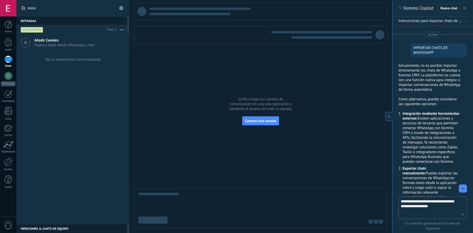
type textarea "**********"
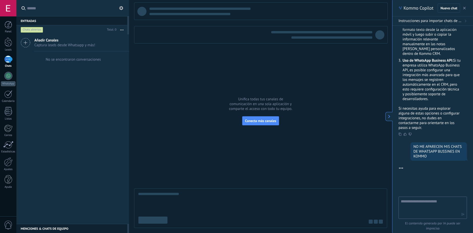
scroll to position [158, 0]
click at [122, 32] on button "button" at bounding box center [121, 29] width 11 height 9
click at [123, 12] on label at bounding box center [72, 8] width 113 height 16
click at [123, 12] on input "text" at bounding box center [75, 8] width 97 height 16
click at [123, 8] on use at bounding box center [121, 8] width 4 height 4
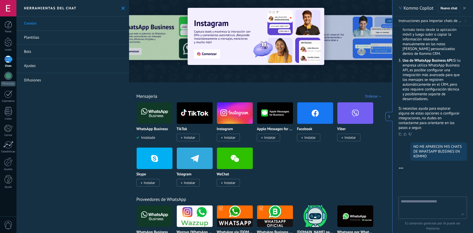
click at [122, 8] on use at bounding box center [123, 8] width 3 height 3
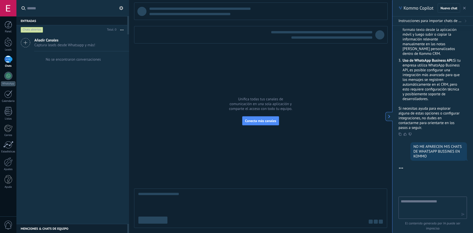
click at [0, 0] on div "Crear un widget de panel" at bounding box center [0, 0] width 0 height 0
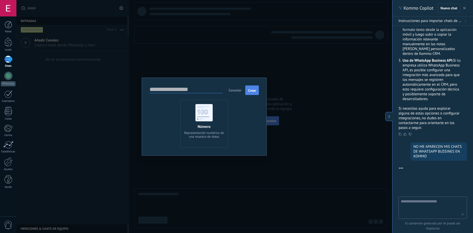
click at [254, 89] on span "Crear" at bounding box center [252, 91] width 8 height 4
click at [232, 89] on span "Cancelar" at bounding box center [235, 90] width 13 height 5
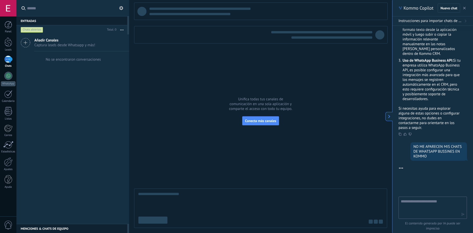
click at [35, 33] on div "Chats abiertos" at bounding box center [62, 29] width 85 height 9
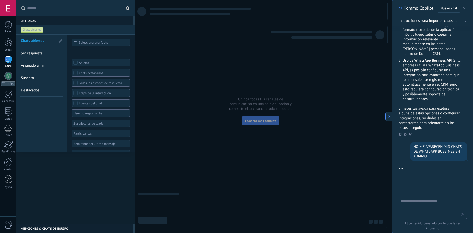
click at [34, 30] on div "Chats abiertos" at bounding box center [32, 30] width 22 height 6
click at [56, 201] on div at bounding box center [75, 128] width 119 height 189
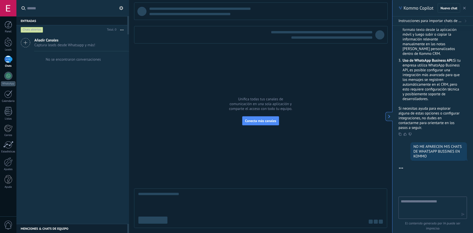
click at [47, 47] on span "Captura leads desde Whatsapp y más!" at bounding box center [64, 45] width 61 height 5
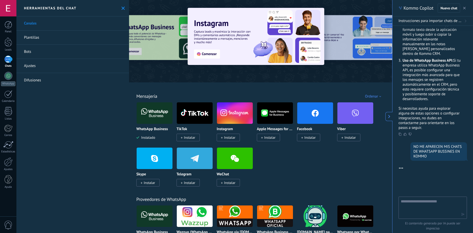
click at [122, 9] on use at bounding box center [123, 8] width 3 height 3
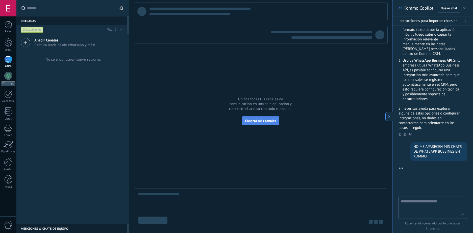
click at [267, 120] on span "Conecta más canales" at bounding box center [260, 120] width 31 height 5
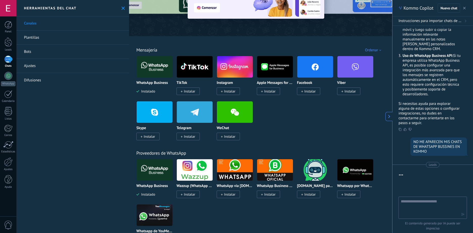
scroll to position [51, 0]
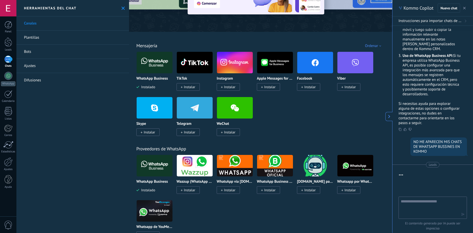
click at [124, 10] on div "Herramientas del chat" at bounding box center [72, 8] width 113 height 16
click at [123, 7] on icon at bounding box center [123, 8] width 3 height 3
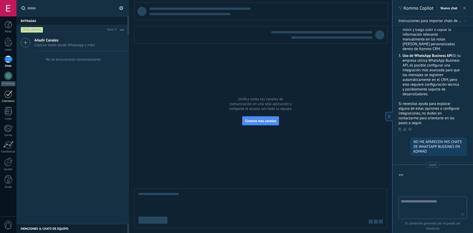
click at [16, 96] on link "Calendario" at bounding box center [8, 96] width 16 height 13
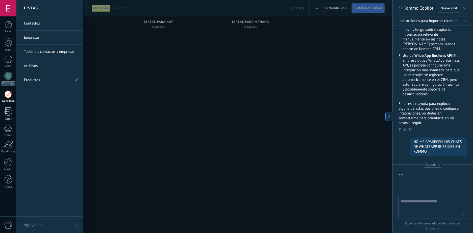
click at [10, 113] on div at bounding box center [9, 111] width 8 height 9
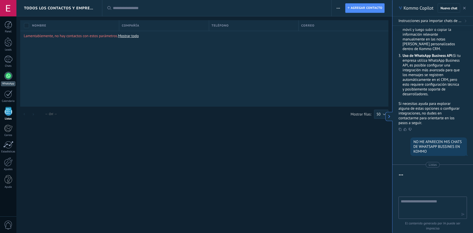
click at [10, 76] on div at bounding box center [8, 76] width 8 height 8
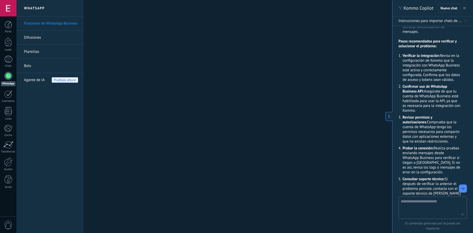
scroll to position [541, 0]
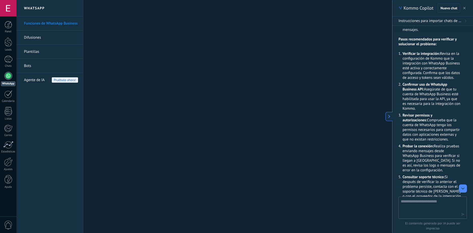
click at [37, 79] on span "Agente de IA" at bounding box center [34, 80] width 21 height 14
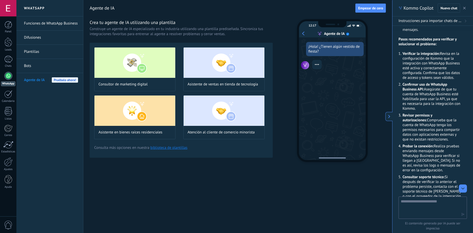
click at [12, 12] on div at bounding box center [8, 8] width 16 height 16
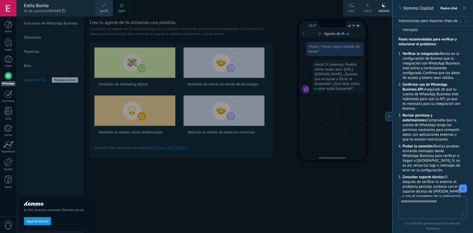
click at [361, 8] on label "claro" at bounding box center [367, 8] width 16 height 16
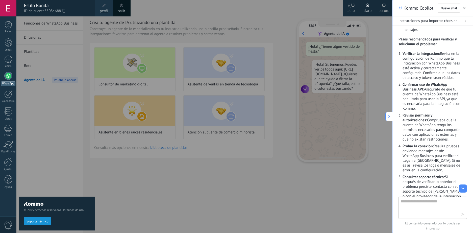
click at [123, 43] on div at bounding box center [252, 116] width 473 height 233
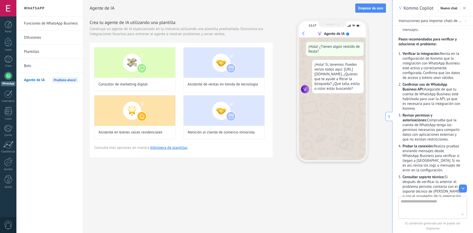
click at [9, 75] on div at bounding box center [8, 76] width 8 height 8
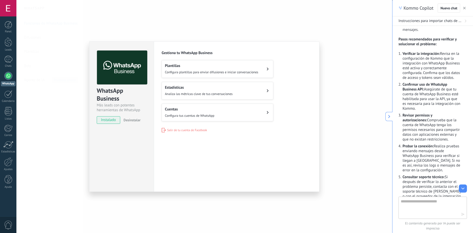
click at [107, 122] on span "instalado" at bounding box center [108, 120] width 23 height 8
click at [192, 68] on div "Plantillas Configura plantillas para enviar difusiones e iniciar conversaciones" at bounding box center [211, 68] width 93 height 11
click at [190, 113] on span "Configura tus cuentas de WhatsApp" at bounding box center [190, 115] width 50 height 4
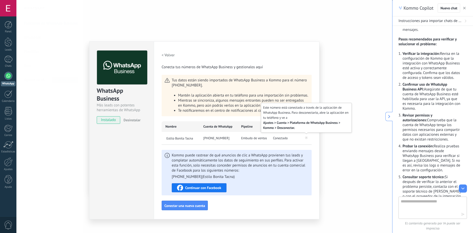
click at [304, 137] on icon at bounding box center [306, 137] width 6 height 6
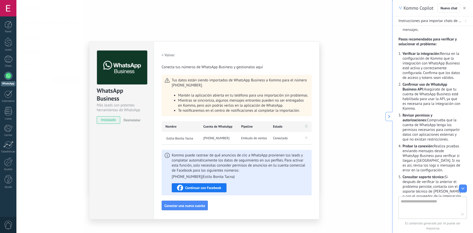
click at [331, 60] on div "WhatsApp Business Más leads con potentes herramientas de WhatsApp instalado Des…" at bounding box center [204, 116] width 376 height 233
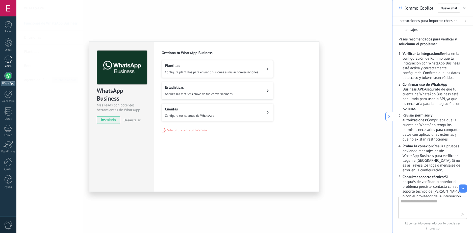
click at [5, 62] on div at bounding box center [8, 59] width 8 height 7
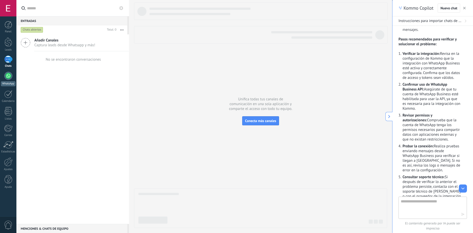
click at [8, 74] on div at bounding box center [8, 76] width 8 height 8
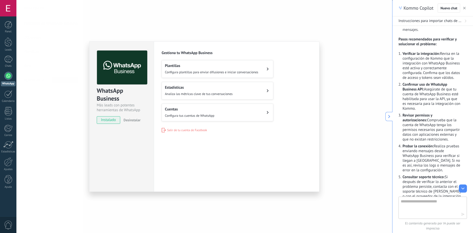
click at [192, 110] on h2 "Cuentas" at bounding box center [190, 109] width 50 height 5
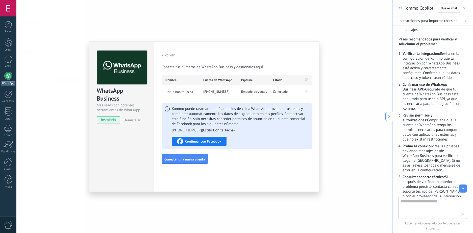
click at [217, 69] on span "Conecta tus números de WhatsApp Business y gestionalos aquí" at bounding box center [212, 67] width 101 height 5
click at [305, 80] on div at bounding box center [306, 80] width 11 height 11
click at [307, 80] on icon at bounding box center [306, 79] width 3 height 3
click at [305, 91] on icon at bounding box center [306, 91] width 6 height 6
click at [292, 111] on span "Kommo puede rastrear de qué anuncios de clic a WhatsApp provienen tus leads y c…" at bounding box center [240, 119] width 137 height 27
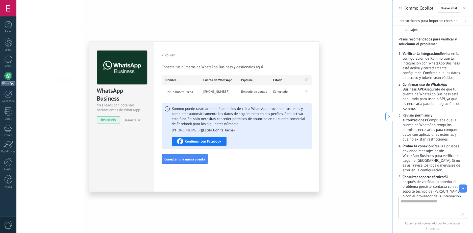
click at [181, 67] on span "Conecta tus números de WhatsApp Business y gestionalos aquí" at bounding box center [212, 67] width 101 height 5
click at [164, 62] on div "< Volver Conecta tus números de WhatsApp Business y gestionalos aquí" at bounding box center [237, 60] width 150 height 19
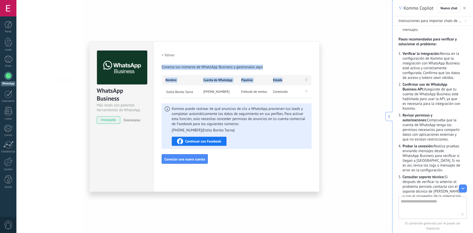
drag, startPoint x: 162, startPoint y: 65, endPoint x: 290, endPoint y: 71, distance: 128.2
click at [290, 71] on div "< Volver Conecta tus números de WhatsApp Business y gestionalos aquí Nombre Cue…" at bounding box center [237, 107] width 150 height 113
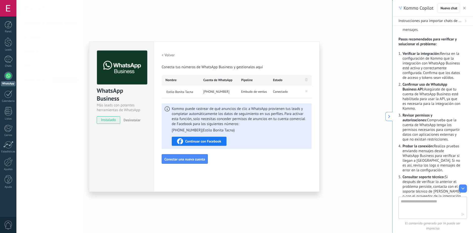
click at [292, 129] on ul "+51 930 704 240 ( Estilo Bonita Tacna )" at bounding box center [240, 130] width 137 height 5
click at [271, 166] on div "Configuraciones Autorizaciones Esta pestaña registra a los usuarios que han con…" at bounding box center [237, 116] width 166 height 150
click at [464, 7] on icon "button" at bounding box center [464, 8] width 3 height 3
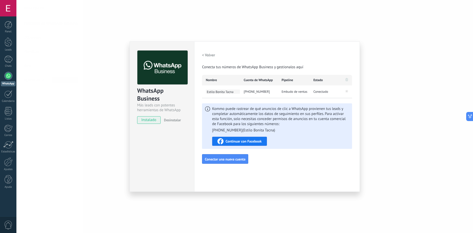
click at [216, 92] on span "Estilo Bonita Tacna" at bounding box center [223, 91] width 34 height 4
click at [265, 115] on span "Kommo puede rastrear de qué anuncios de clic a WhatsApp provienen tus leads y c…" at bounding box center [280, 119] width 137 height 27
click at [259, 93] on div "+51 930 704 240" at bounding box center [259, 91] width 38 height 13
click at [280, 92] on div "Embudo de ventas" at bounding box center [294, 91] width 32 height 13
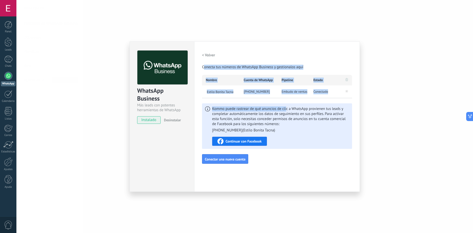
drag, startPoint x: 205, startPoint y: 65, endPoint x: 301, endPoint y: 120, distance: 111.1
click at [292, 114] on div "< Volver Conecta tus números de WhatsApp Business y gestionalos aquí Nombre Cue…" at bounding box center [277, 107] width 150 height 113
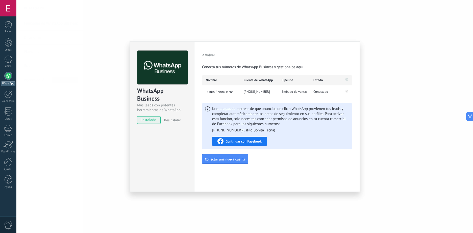
click at [309, 127] on span "Kommo puede rastrear de qué anuncios de clic a WhatsApp provienen tus leads y c…" at bounding box center [280, 119] width 137 height 27
drag, startPoint x: 326, startPoint y: 136, endPoint x: 321, endPoint y: 138, distance: 5.8
click at [327, 136] on div "Kommo puede rastrear de qué anuncios de clic a WhatsApp provienen tus leads y c…" at bounding box center [280, 125] width 137 height 39
click at [247, 140] on span "Continuar con Facebook" at bounding box center [244, 141] width 36 height 4
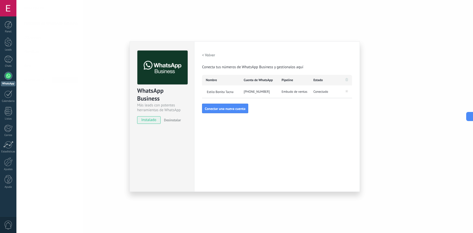
click at [257, 66] on span "Conecta tus números de WhatsApp Business y gestionalos aquí" at bounding box center [252, 67] width 101 height 5
click at [397, 77] on div "WhatsApp Business Más leads con potentes herramientas de WhatsApp instalado Des…" at bounding box center [244, 116] width 457 height 233
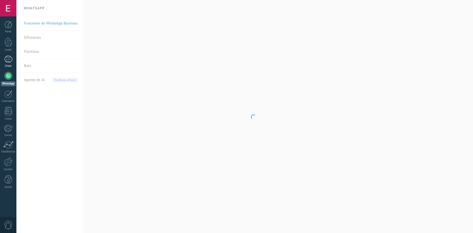
click at [11, 62] on div at bounding box center [8, 59] width 8 height 7
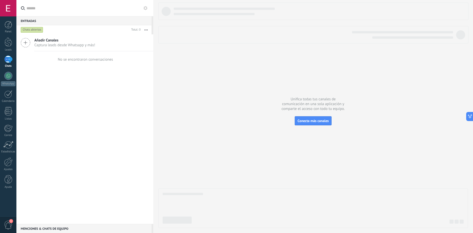
scroll to position [642, 0]
click at [67, 44] on span "Captura leads desde Whatsapp y más!" at bounding box center [64, 45] width 61 height 5
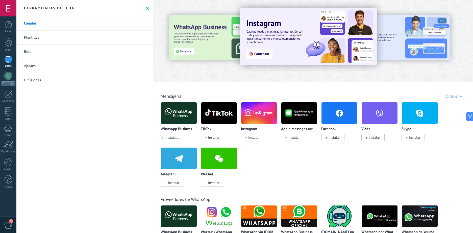
click at [143, 8] on div "Herramientas del chat" at bounding box center [84, 8] width 137 height 16
click at [147, 8] on icon at bounding box center [147, 8] width 3 height 3
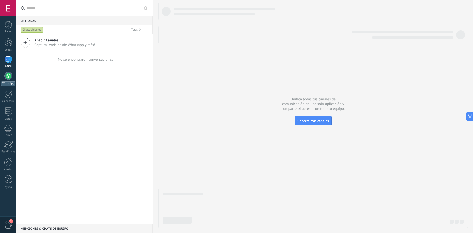
click at [10, 76] on div at bounding box center [8, 76] width 8 height 8
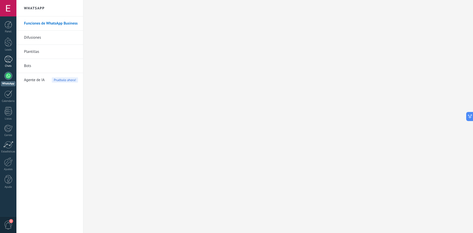
drag, startPoint x: 19, startPoint y: 41, endPoint x: 10, endPoint y: 58, distance: 19.8
click at [10, 58] on div at bounding box center [8, 59] width 8 height 7
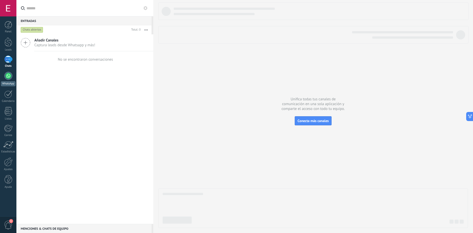
click at [11, 80] on link "WhatsApp" at bounding box center [8, 79] width 16 height 14
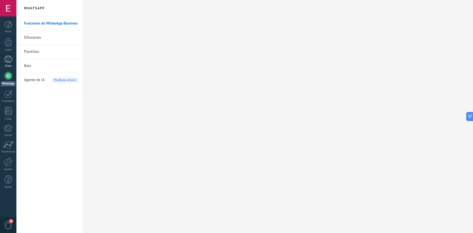
click at [5, 61] on div "1" at bounding box center [8, 59] width 8 height 7
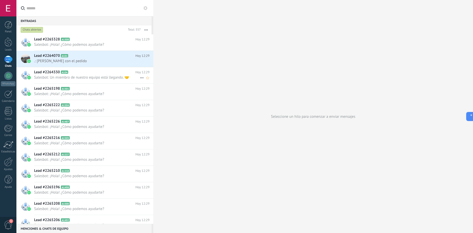
click at [75, 76] on span "Salesbot: Un miembro de nuestro equipo está llegando. 🤝" at bounding box center [87, 77] width 106 height 5
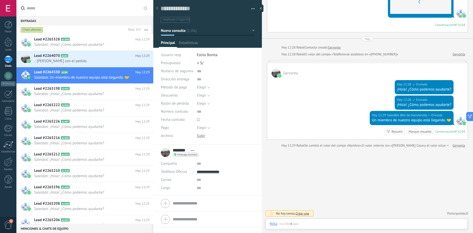
scroll to position [8, 0]
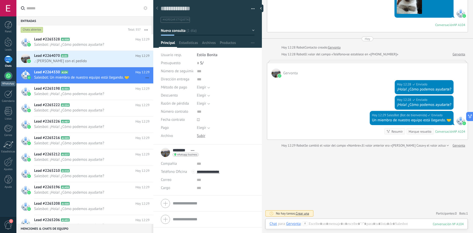
click at [12, 75] on link "WhatsApp" at bounding box center [8, 79] width 16 height 14
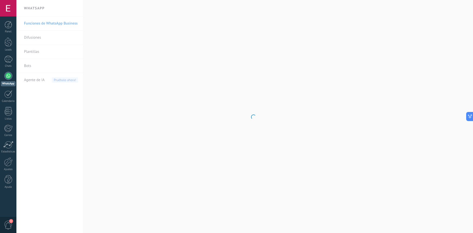
click at [35, 64] on body ".abccls-1,.abccls-2{fill-rule:evenodd}.abccls-2{fill:#fff} .abfcls-1{fill:none}…" at bounding box center [236, 116] width 473 height 233
click at [38, 66] on link "Bots" at bounding box center [51, 66] width 54 height 14
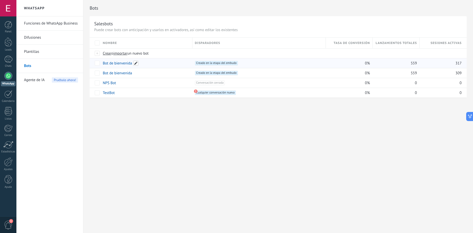
click at [134, 63] on span at bounding box center [135, 63] width 5 height 5
click at [135, 106] on div "**********" at bounding box center [278, 54] width 390 height 108
click at [121, 63] on link "Bot de bienvenida" at bounding box center [117, 63] width 29 height 5
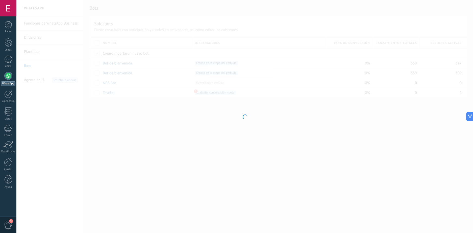
type input "**********"
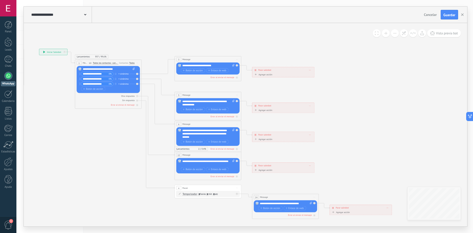
click at [8, 76] on div at bounding box center [8, 76] width 8 height 8
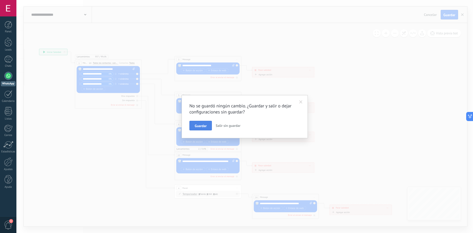
click at [202, 125] on span "Guardar" at bounding box center [201, 126] width 12 height 4
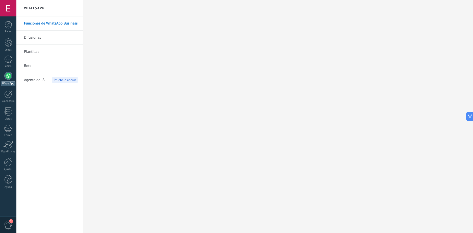
click at [69, 67] on link "Bots" at bounding box center [51, 66] width 54 height 14
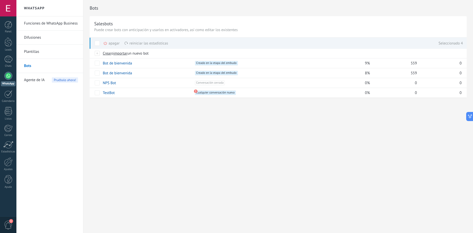
click at [128, 114] on div "Bots Salesbots Puede crear bots con anticipación y usarlos en activadores, así …" at bounding box center [278, 116] width 390 height 233
click at [154, 94] on div "TestBot" at bounding box center [145, 93] width 90 height 10
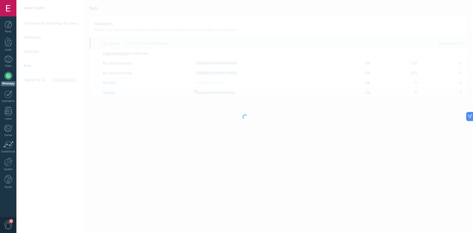
type input "*******"
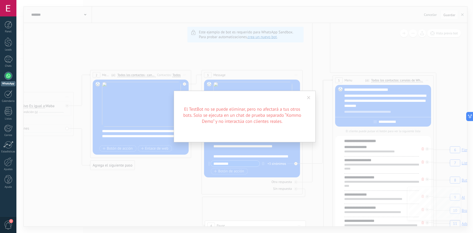
click at [321, 127] on div "El TestBot no se puede eliminar, pero no afectará a tus otros bots. Solo se eje…" at bounding box center [244, 116] width 457 height 233
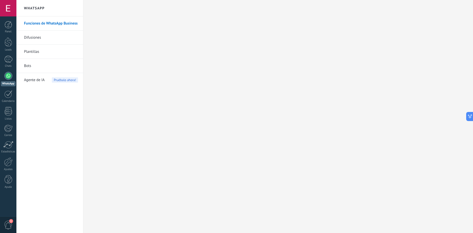
click at [44, 71] on link "Bots" at bounding box center [51, 66] width 54 height 14
click at [42, 62] on body ".abccls-1,.abccls-2{fill-rule:evenodd}.abccls-2{fill:#fff} .abfcls-1{fill:none}…" at bounding box center [236, 116] width 473 height 233
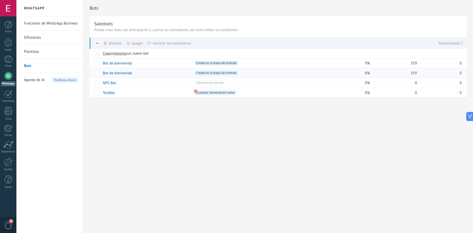
click at [132, 121] on div "Bots Salesbots Puede crear bots con anticipación y usarlos en activadores, así …" at bounding box center [278, 116] width 390 height 233
click at [8, 61] on div "1" at bounding box center [8, 59] width 8 height 7
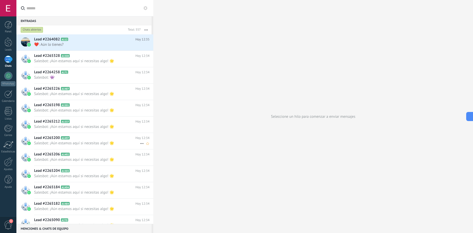
click at [88, 145] on span "Salesbot: ¡Aún estamos aquí si necesitas algo! 🌟" at bounding box center [87, 143] width 106 height 5
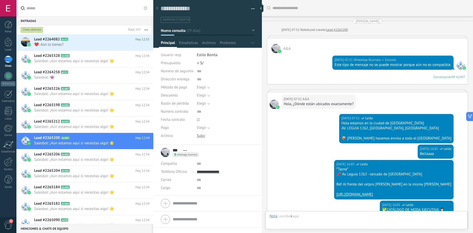
scroll to position [268, 0]
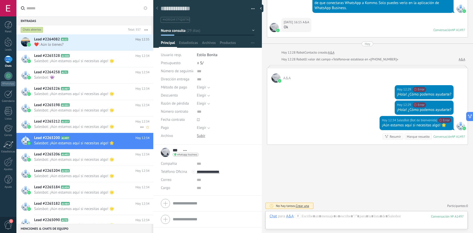
click at [90, 118] on div "Lead #2265212 A1337 Hoy 12:34 Salesbot: ¡Aún estamos aquí si necesitas algo! 🌟" at bounding box center [93, 124] width 119 height 16
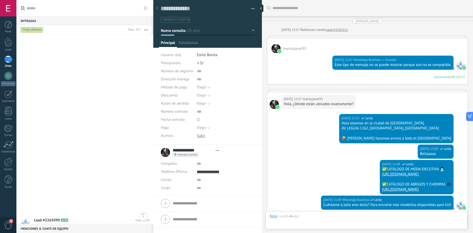
type textarea "**********"
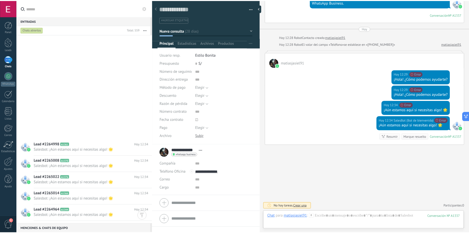
scroll to position [651, 0]
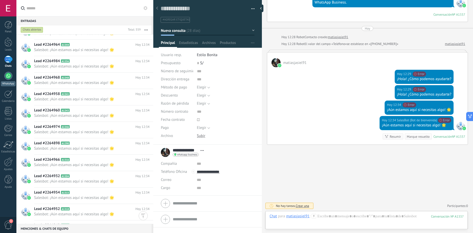
click at [7, 76] on div at bounding box center [8, 76] width 8 height 8
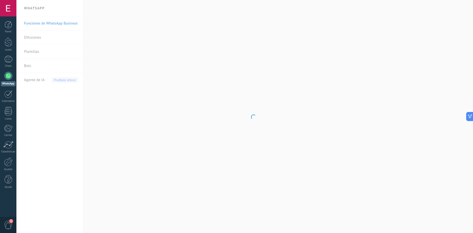
click at [45, 64] on body ".abccls-1,.abccls-2{fill-rule:evenodd}.abccls-2{fill:#fff} .abfcls-1{fill:none}…" at bounding box center [236, 116] width 473 height 233
click at [42, 67] on body ".abccls-1,.abccls-2{fill-rule:evenodd}.abccls-2{fill:#fff} .abfcls-1{fill:none}…" at bounding box center [236, 116] width 473 height 233
click at [32, 67] on body ".abccls-1,.abccls-2{fill-rule:evenodd}.abccls-2{fill:#fff} .abfcls-1{fill:none}…" at bounding box center [236, 116] width 473 height 233
click at [32, 66] on body ".abccls-1,.abccls-2{fill-rule:evenodd}.abccls-2{fill:#fff} .abfcls-1{fill:none}…" at bounding box center [236, 116] width 473 height 233
click at [32, 66] on link "Bots" at bounding box center [51, 66] width 54 height 14
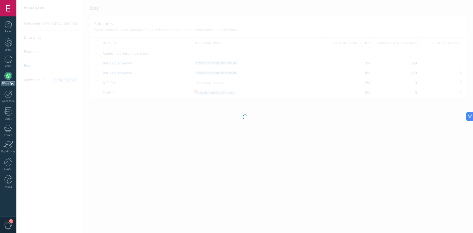
type input "**********"
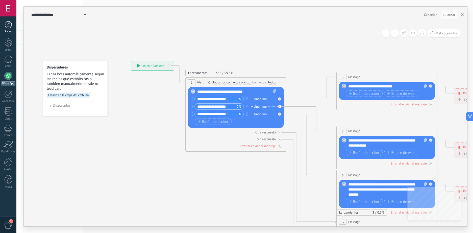
click at [9, 27] on div at bounding box center [9, 25] width 8 height 8
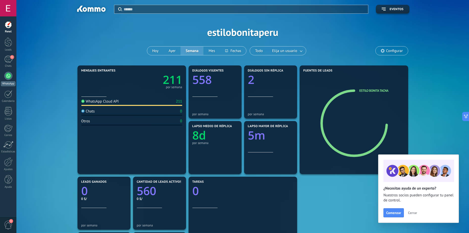
click at [10, 78] on div at bounding box center [8, 76] width 8 height 8
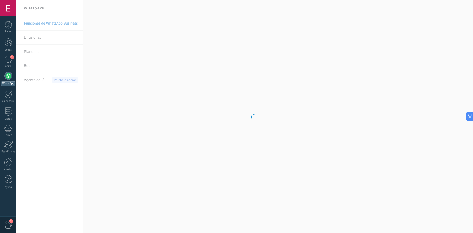
click at [39, 65] on body ".abccls-1,.abccls-2{fill-rule:evenodd}.abccls-2{fill:#fff} .abfcls-1{fill:none}…" at bounding box center [236, 116] width 473 height 233
click at [39, 66] on body ".abccls-1,.abccls-2{fill-rule:evenodd}.abccls-2{fill:#fff} .abfcls-1{fill:none}…" at bounding box center [236, 116] width 473 height 233
click at [30, 66] on link "Bots" at bounding box center [51, 66] width 54 height 14
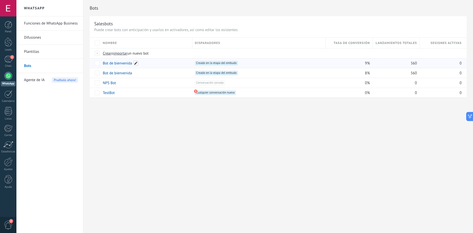
click at [136, 63] on span at bounding box center [135, 63] width 5 height 5
click at [133, 63] on input "**********" at bounding box center [146, 63] width 86 height 8
drag, startPoint x: 128, startPoint y: 122, endPoint x: 111, endPoint y: 87, distance: 38.8
click at [129, 122] on div "**********" at bounding box center [278, 116] width 390 height 233
click at [150, 64] on div "apagar màs" at bounding box center [162, 63] width 34 height 10
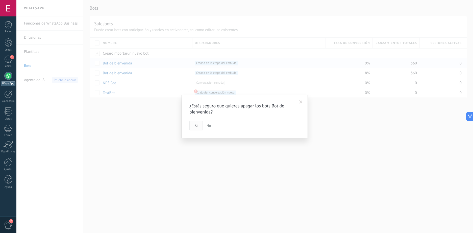
click at [195, 124] on span "Si" at bounding box center [196, 126] width 3 height 4
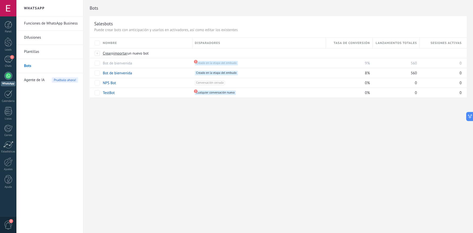
click at [293, 139] on div "Bots Salesbots Puede crear bots con anticipación y usarlos en activadores, así …" at bounding box center [278, 116] width 390 height 233
click at [198, 91] on icon at bounding box center [196, 91] width 4 height 4
click at [177, 91] on div "TestBot" at bounding box center [145, 93] width 90 height 10
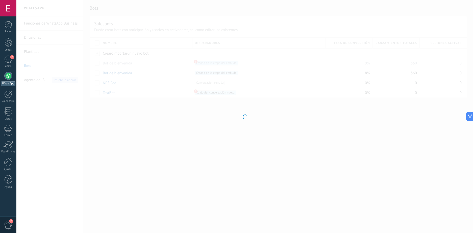
type input "*******"
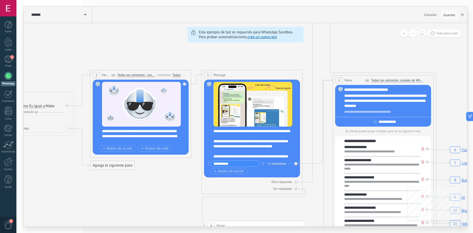
click at [462, 15] on icon "button" at bounding box center [462, 14] width 3 height 3
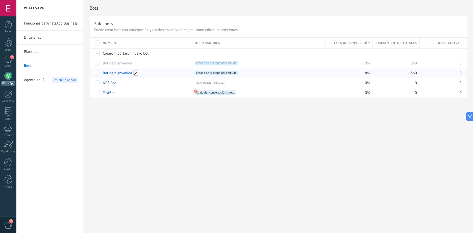
click at [136, 72] on span at bounding box center [135, 72] width 5 height 5
click at [130, 105] on div "**********" at bounding box center [278, 54] width 390 height 108
click at [153, 76] on div "apagar màs" at bounding box center [162, 73] width 34 height 10
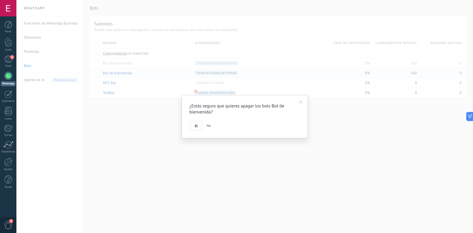
click at [190, 123] on button "Si" at bounding box center [195, 126] width 13 height 10
click at [196, 124] on div "¿Estás seguro que quieres apagar los bots Bot de [PERSON_NAME]? Si No" at bounding box center [244, 116] width 457 height 233
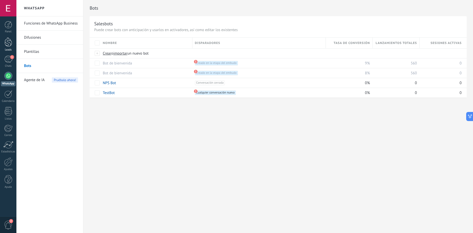
type textarea "**********"
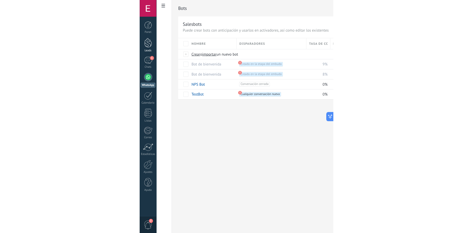
scroll to position [5, 0]
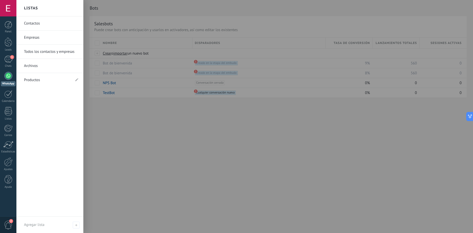
drag, startPoint x: 363, startPoint y: 22, endPoint x: 384, endPoint y: 15, distance: 22.5
click at [363, 22] on div at bounding box center [252, 116] width 473 height 233
